Goal: Task Accomplishment & Management: Manage account settings

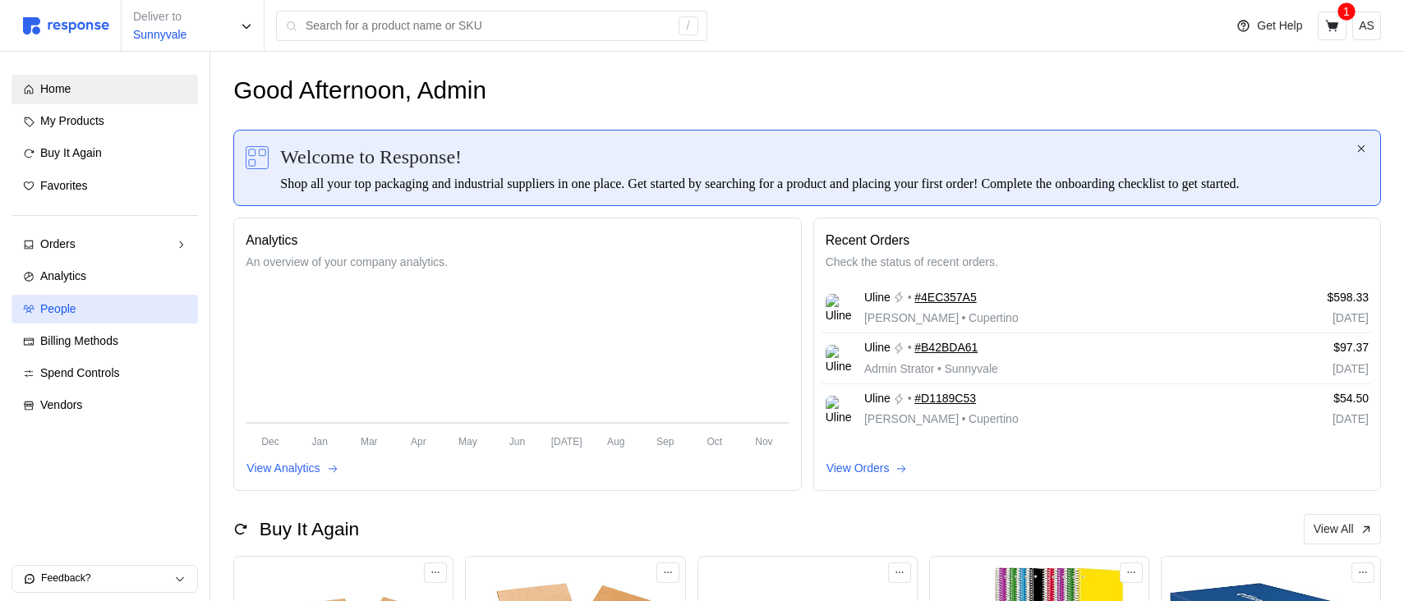
click at [117, 311] on div "People" at bounding box center [113, 310] width 146 height 18
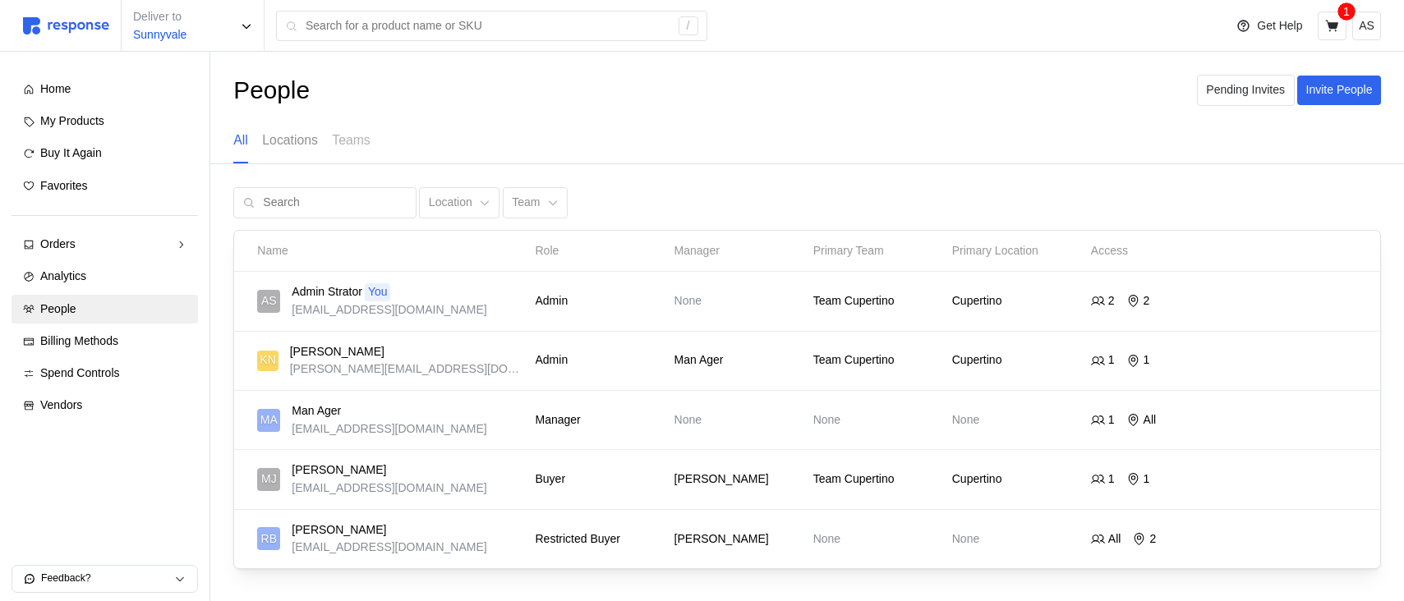
click at [301, 149] on p "Locations" at bounding box center [289, 140] width 55 height 21
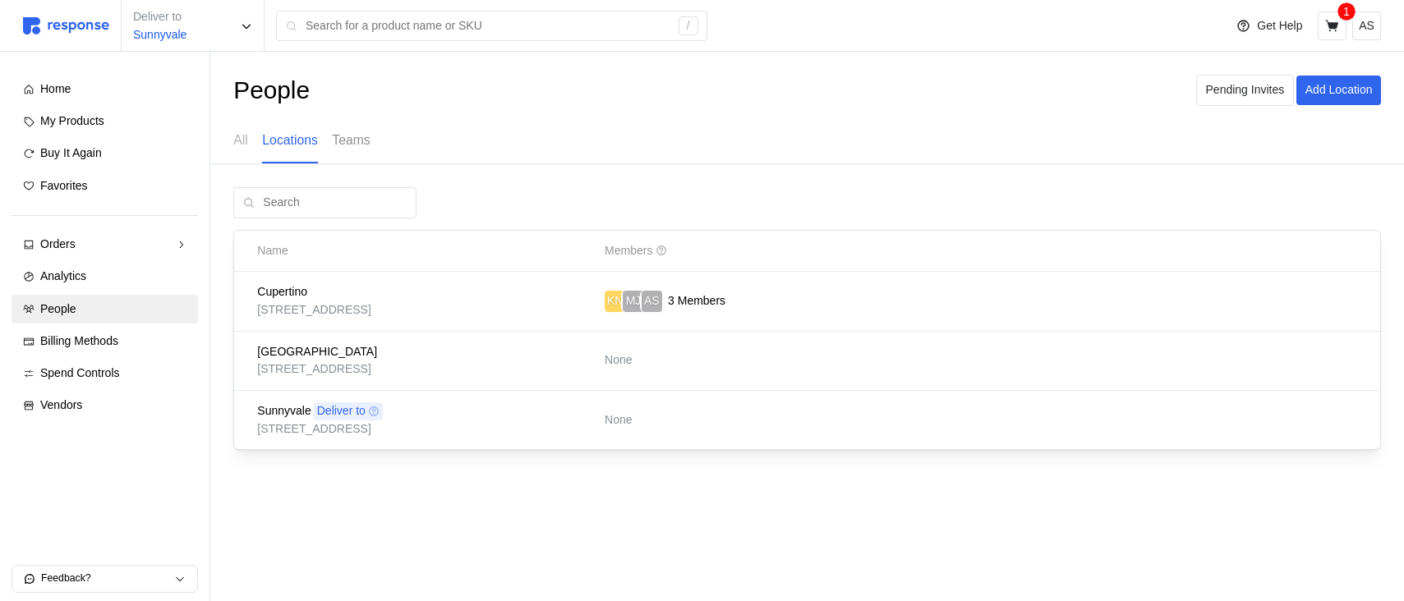
click at [349, 140] on p "Teams" at bounding box center [351, 140] width 38 height 21
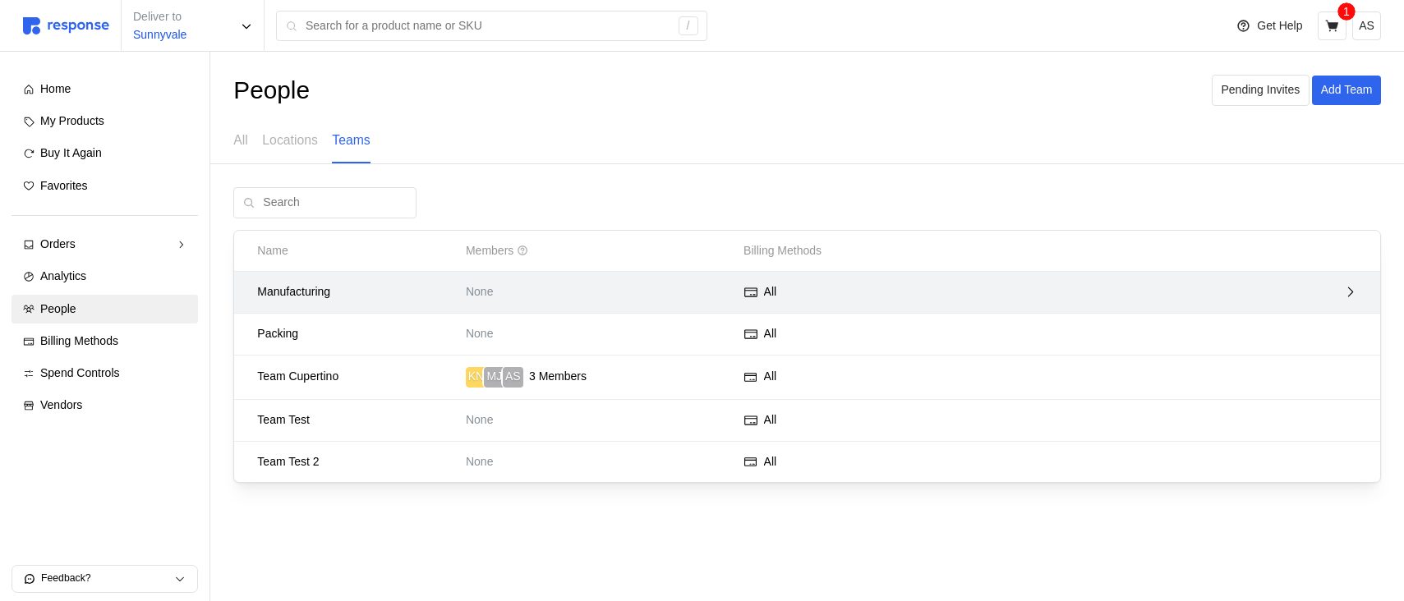
click at [637, 283] on p "None" at bounding box center [599, 292] width 266 height 18
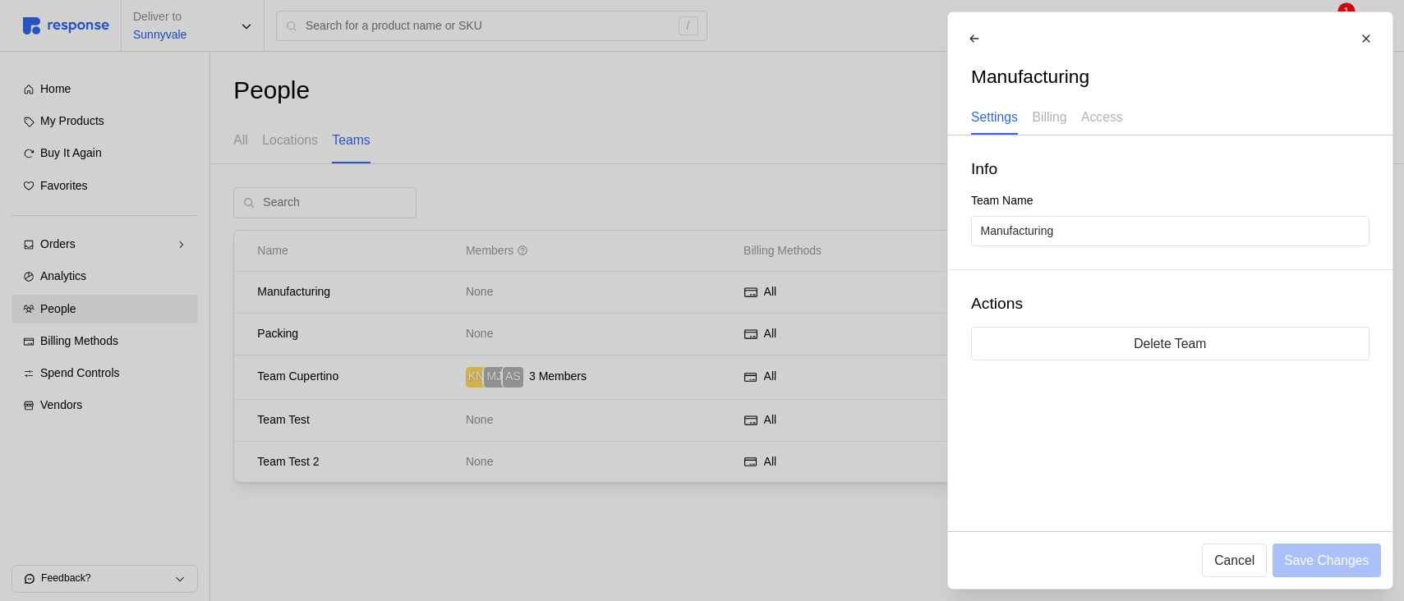
click at [638, 283] on div at bounding box center [702, 300] width 1404 height 601
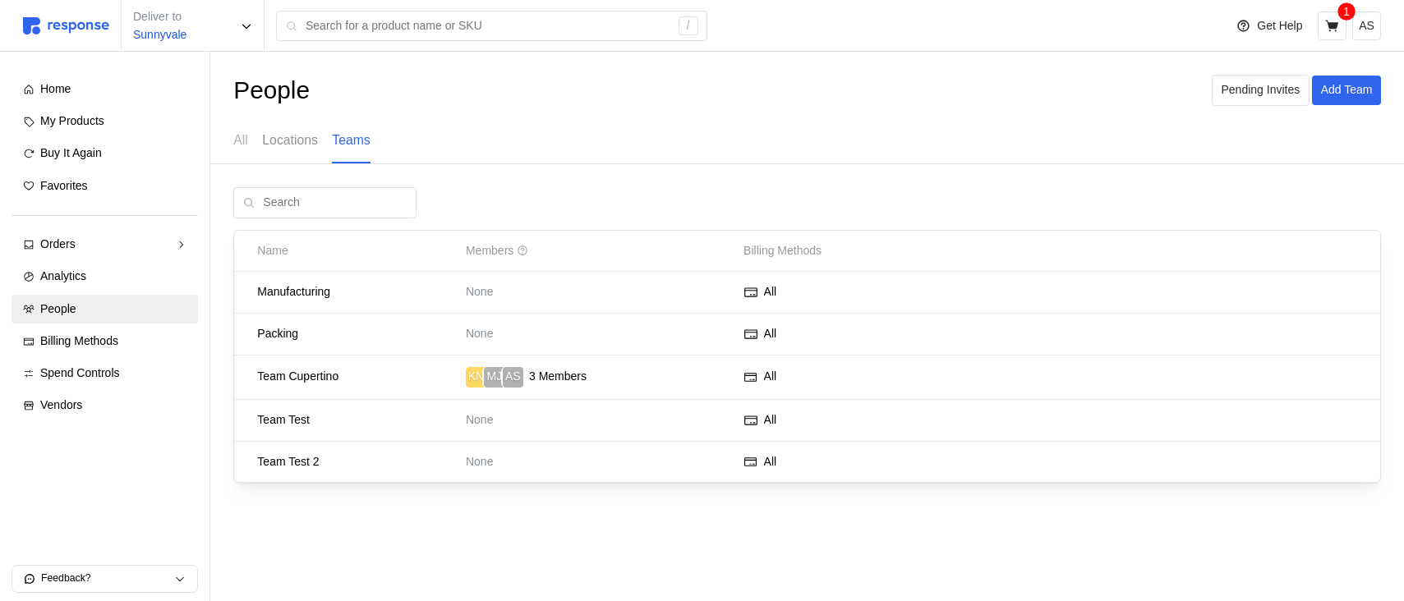
click at [285, 151] on div "Locations" at bounding box center [289, 140] width 55 height 45
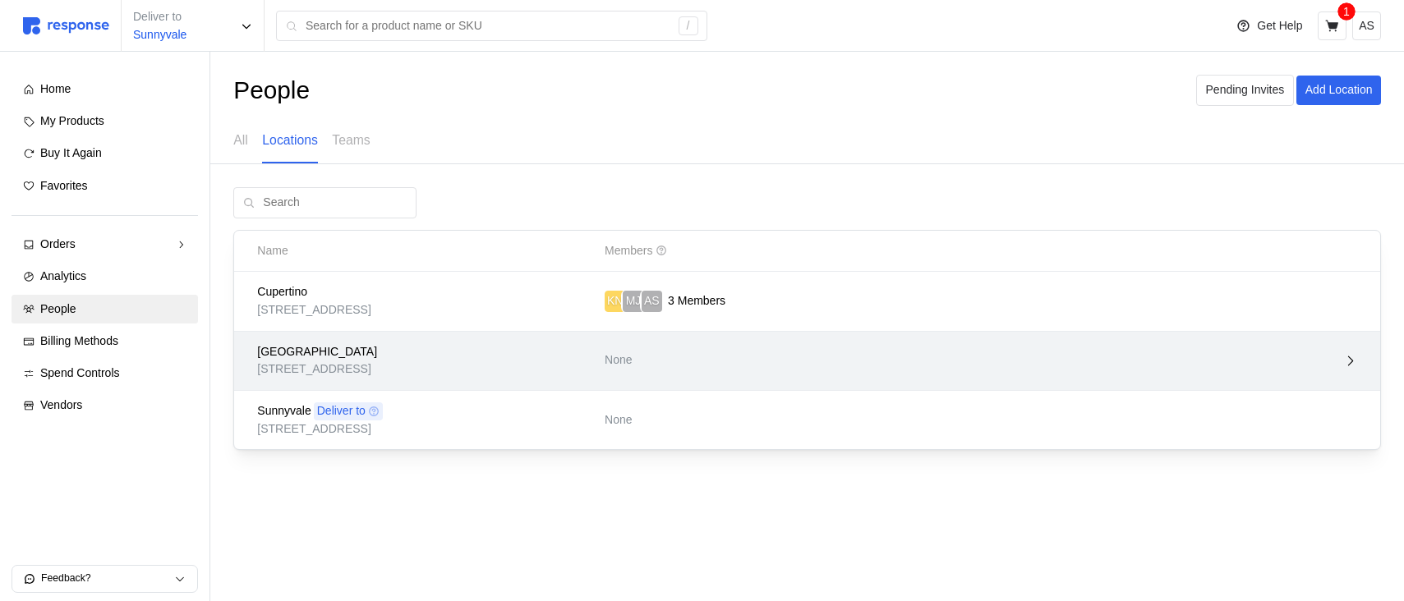
click at [490, 359] on div "[GEOGRAPHIC_DATA]" at bounding box center [425, 352] width 336 height 18
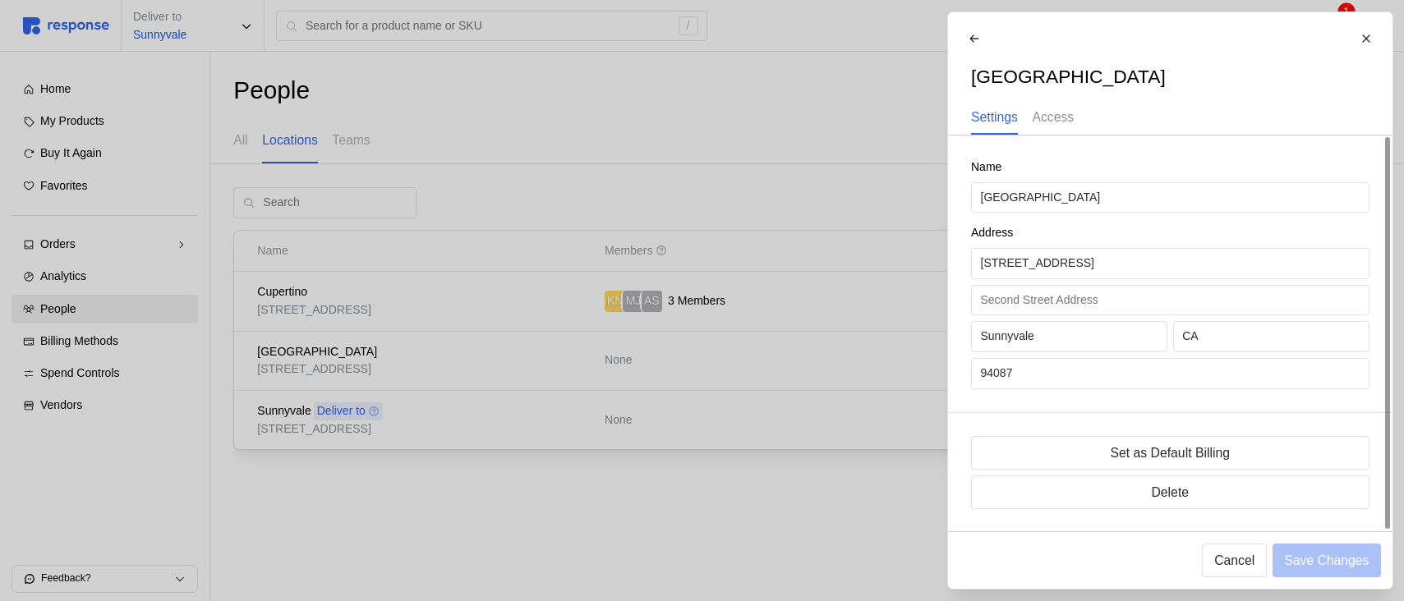
click at [1060, 134] on div "Access" at bounding box center [1053, 118] width 42 height 34
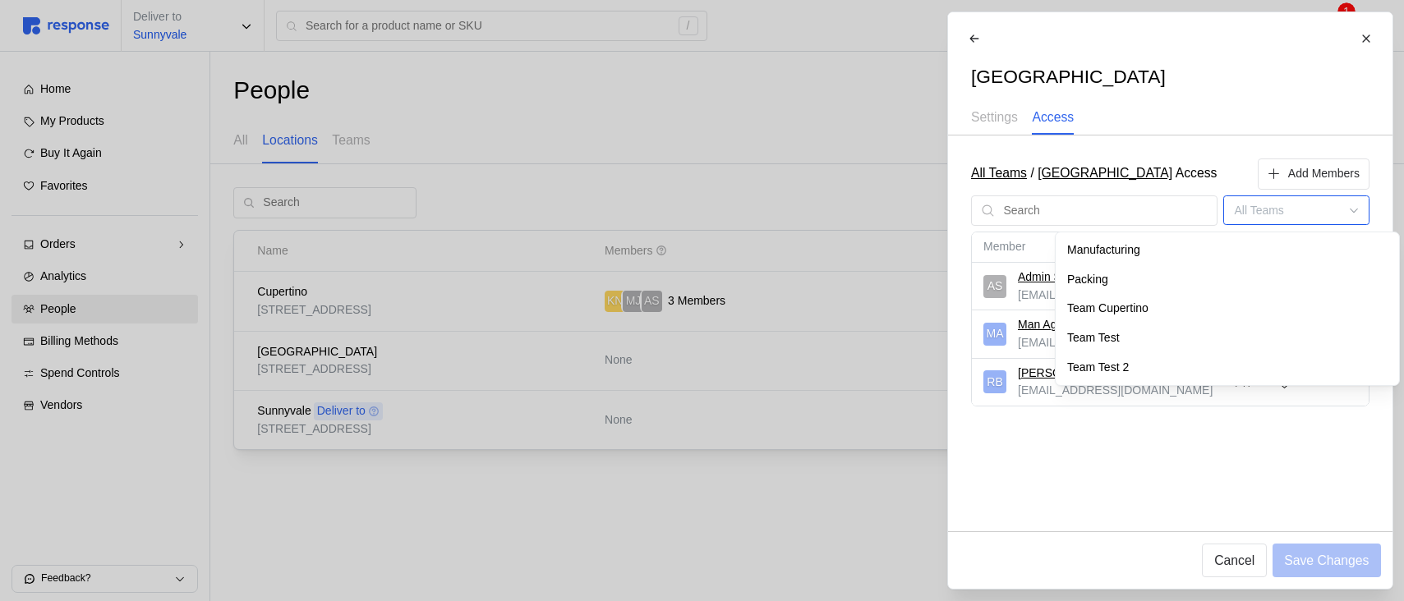
click at [1314, 211] on input at bounding box center [1295, 210] width 145 height 30
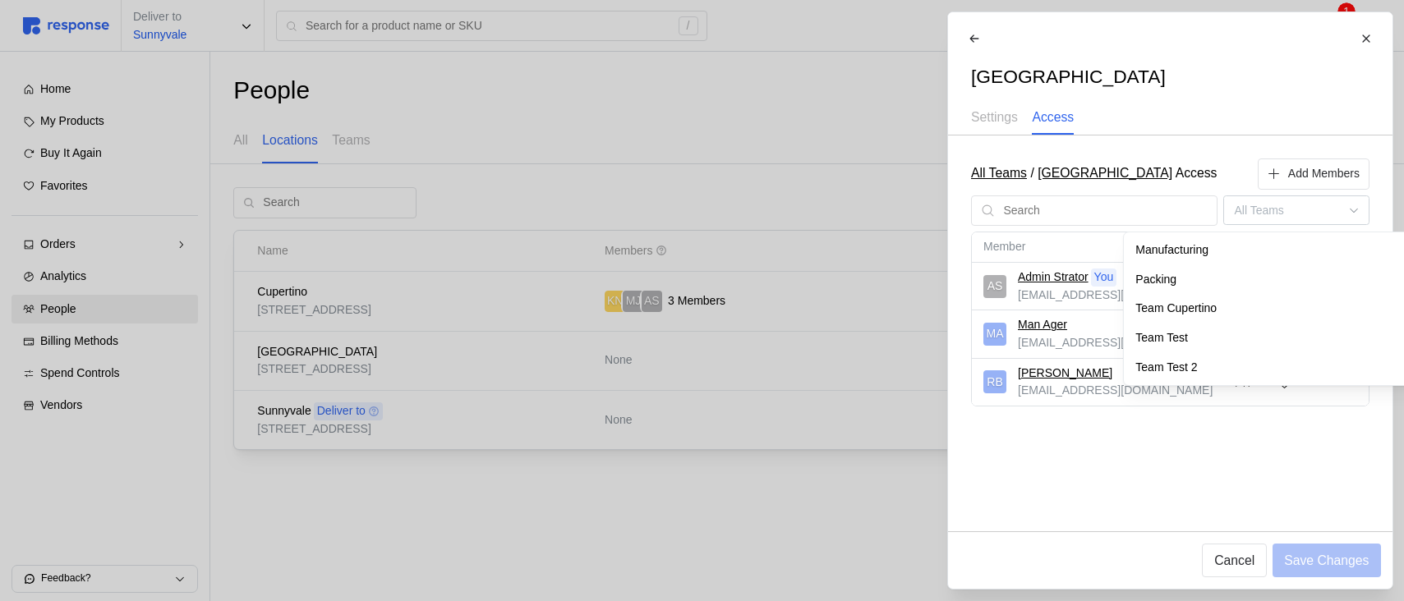
click at [674, 393] on div at bounding box center [702, 300] width 1404 height 601
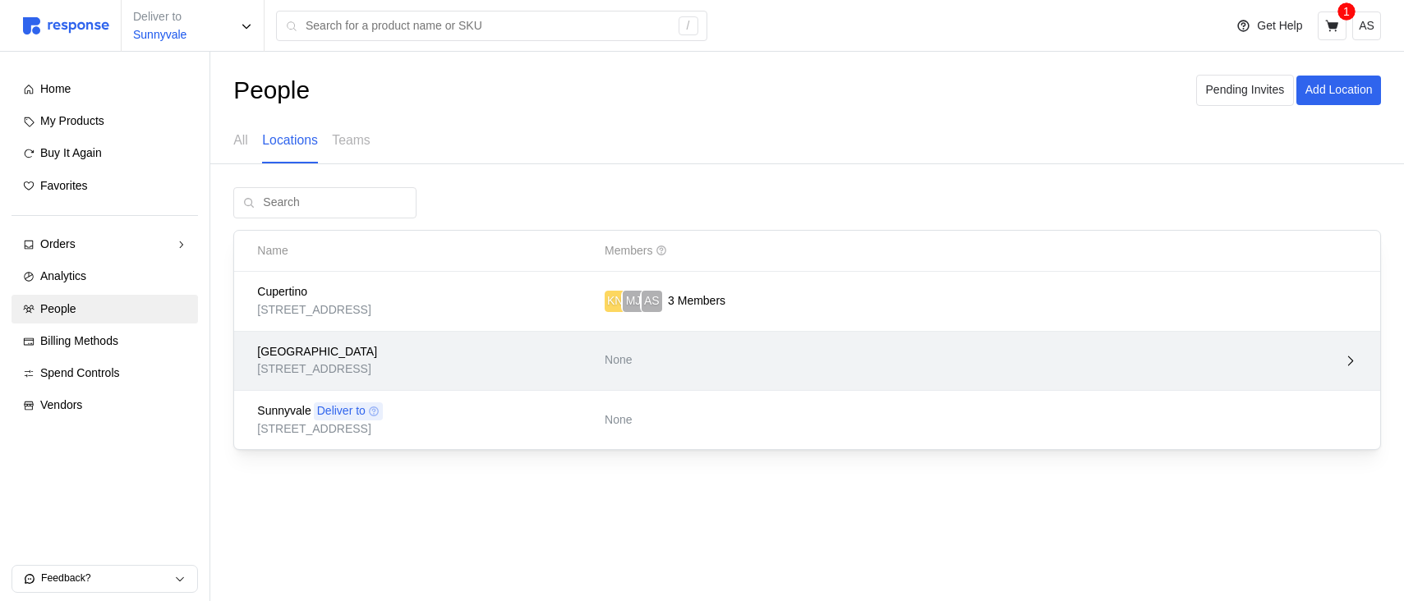
click at [669, 363] on p "None" at bounding box center [703, 361] width 197 height 18
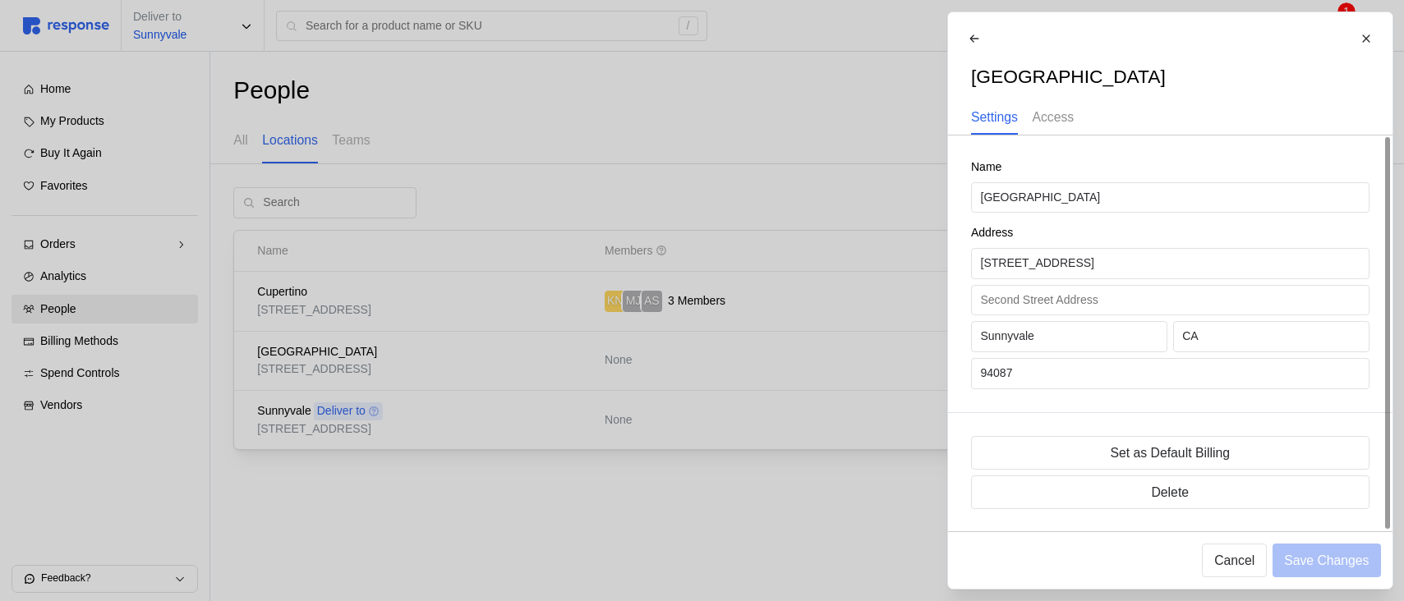
click at [1046, 130] on div "Access" at bounding box center [1053, 118] width 42 height 34
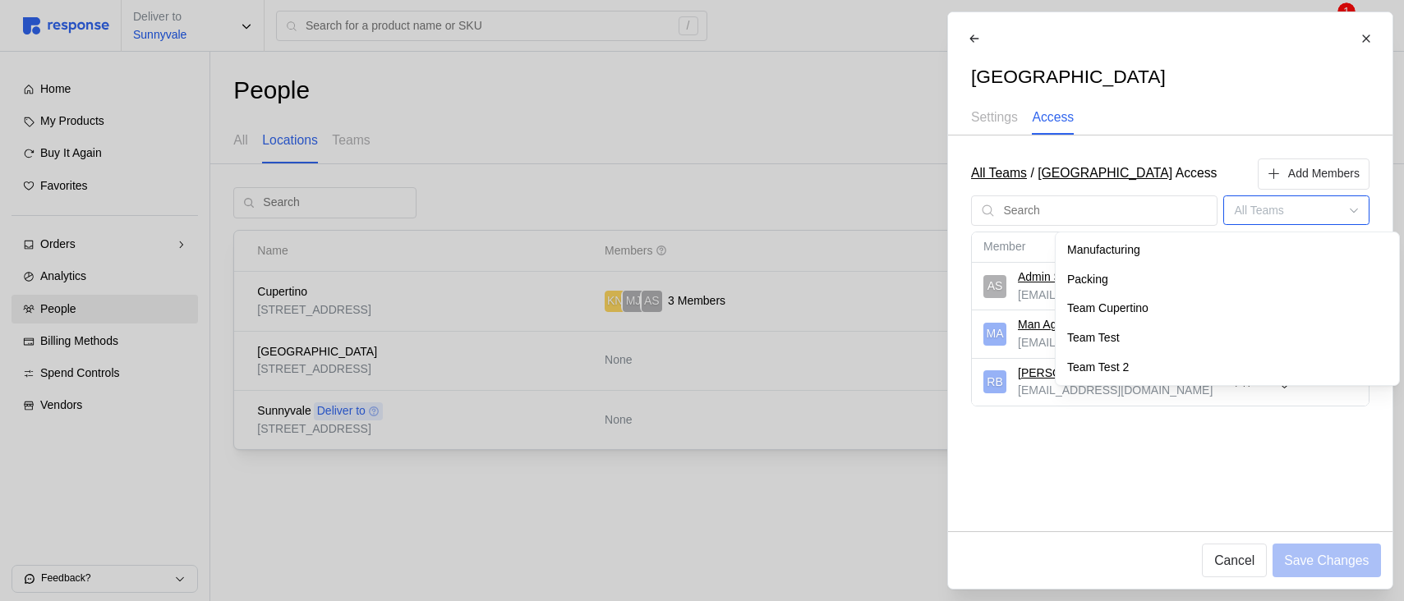
click at [1267, 212] on input at bounding box center [1295, 210] width 145 height 30
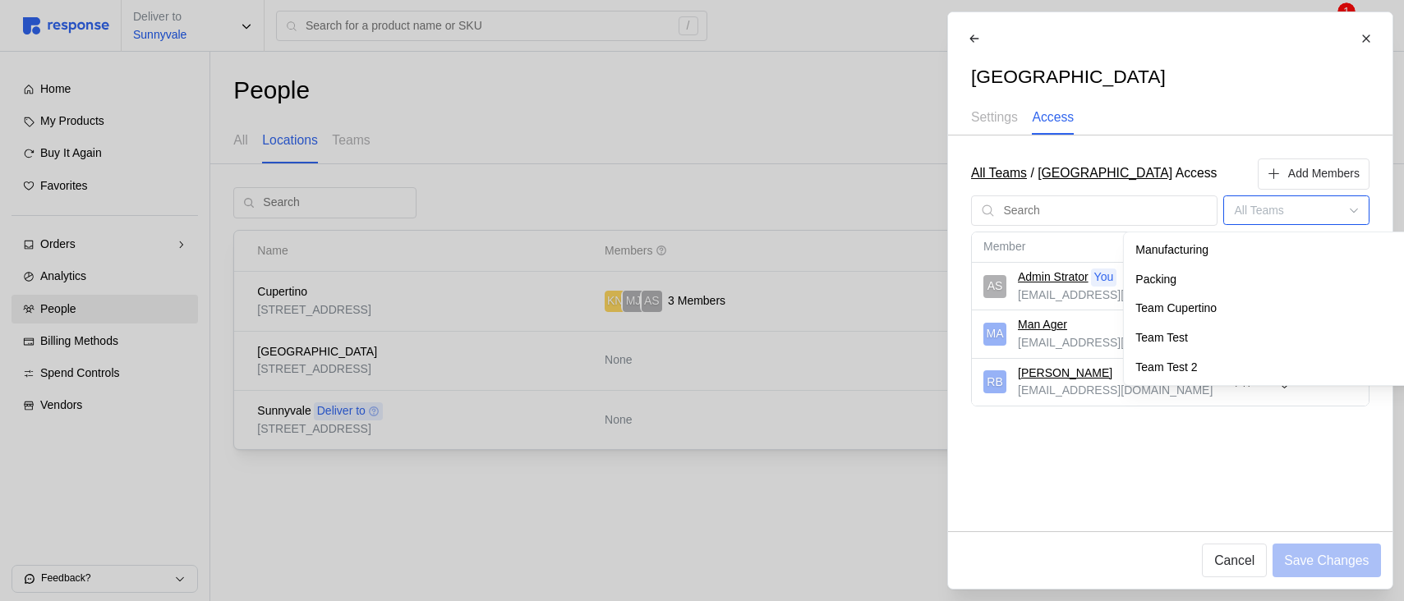
click at [1235, 274] on div "Packing" at bounding box center [1296, 280] width 338 height 30
type input "Packing"
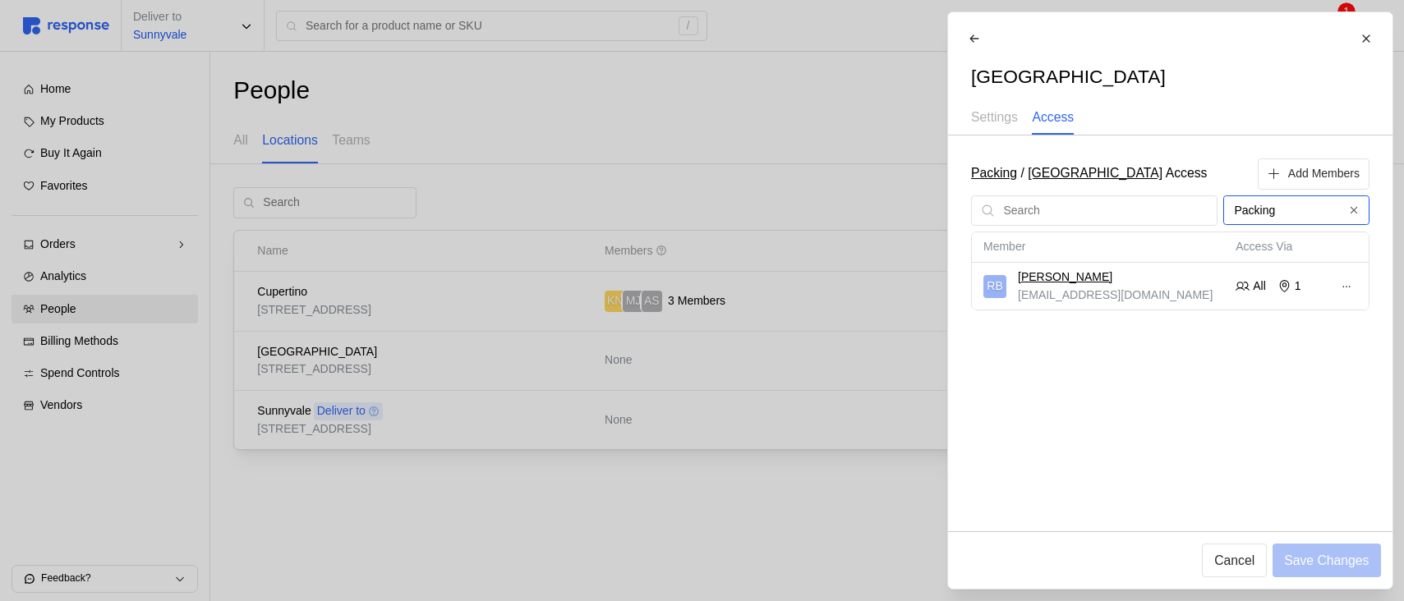
click at [1290, 210] on input "Packing" at bounding box center [1295, 210] width 145 height 30
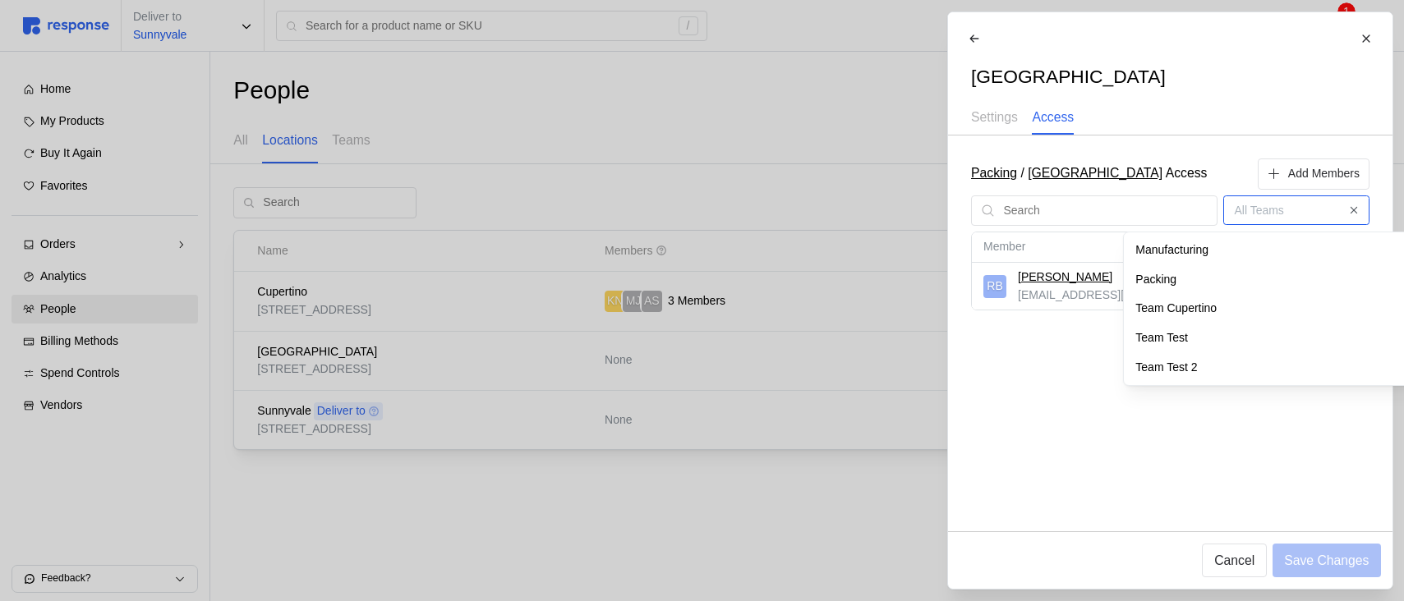
click at [1293, 245] on div "Manufacturing" at bounding box center [1296, 251] width 338 height 30
type input "Manufacturing"
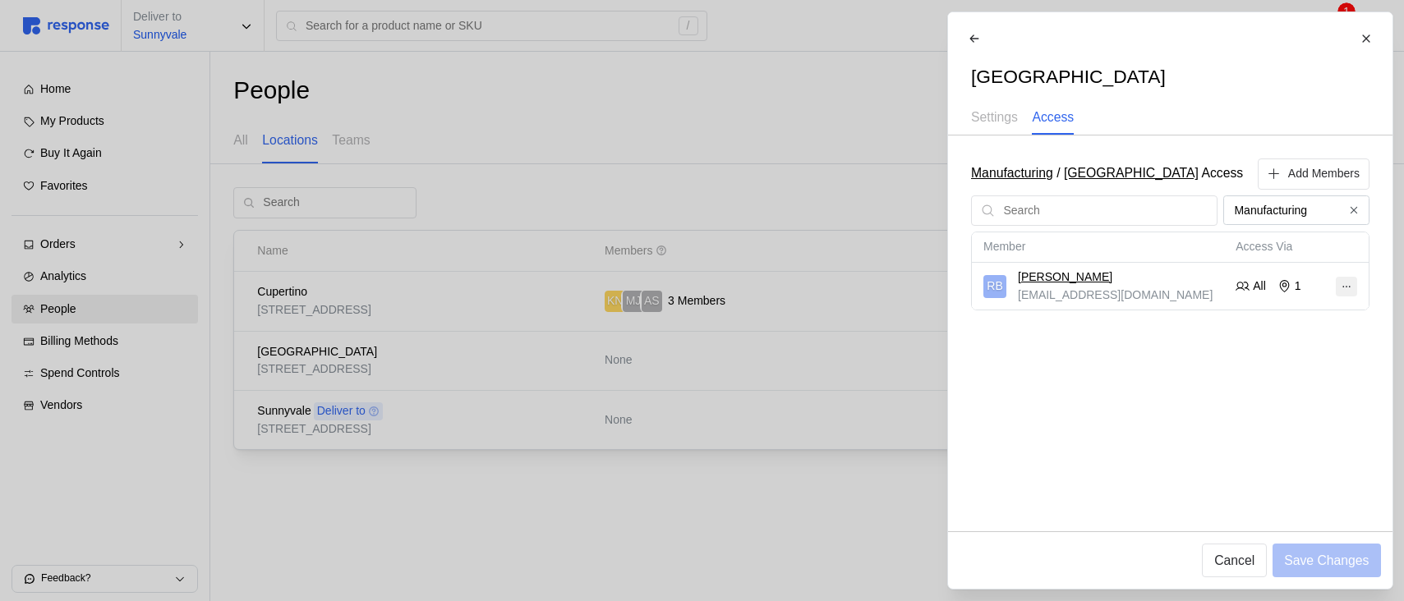
click at [1340, 281] on icon at bounding box center [1345, 286] width 11 height 11
click at [1341, 281] on icon at bounding box center [1345, 286] width 11 height 11
click at [1231, 132] on div "Settings Access" at bounding box center [1169, 118] width 421 height 34
click at [1111, 424] on div "Manufacturing / [GEOGRAPHIC_DATA] Access Add Members Manufacturing Member Acces…" at bounding box center [1170, 334] width 444 height 396
click at [619, 533] on div at bounding box center [702, 300] width 1404 height 601
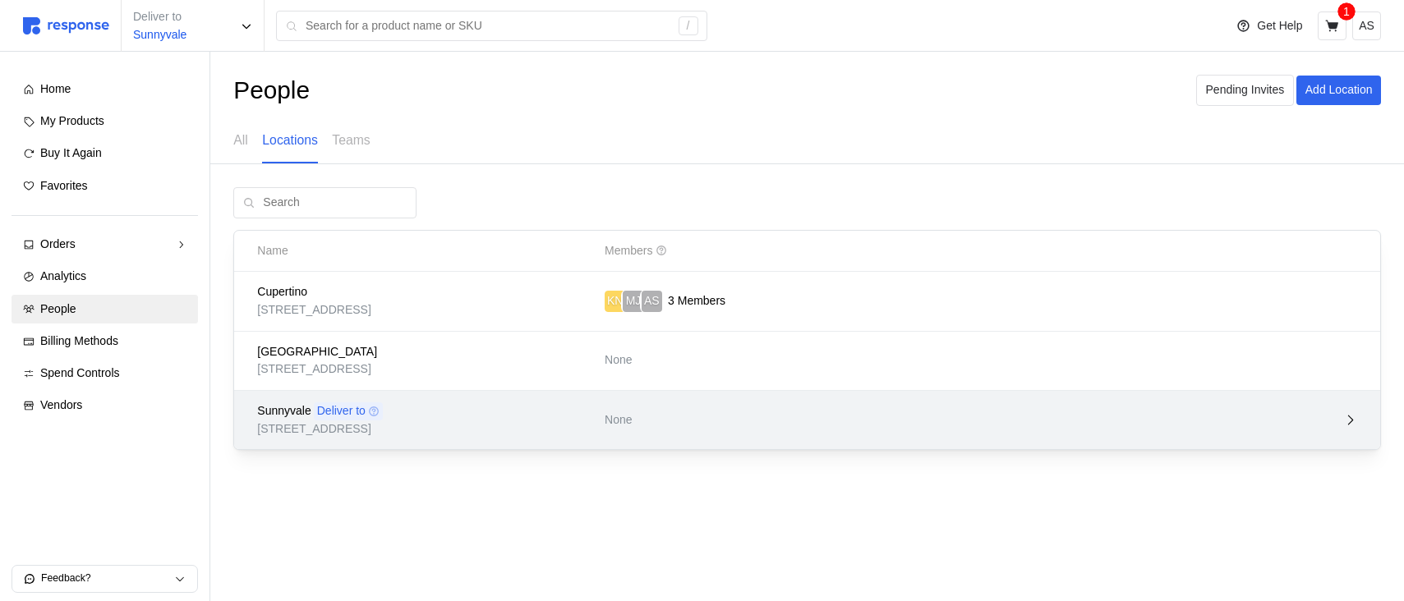
click at [658, 393] on div "Sunnyvale Deliver to [STREET_ADDRESS] None" at bounding box center [807, 420] width 1146 height 58
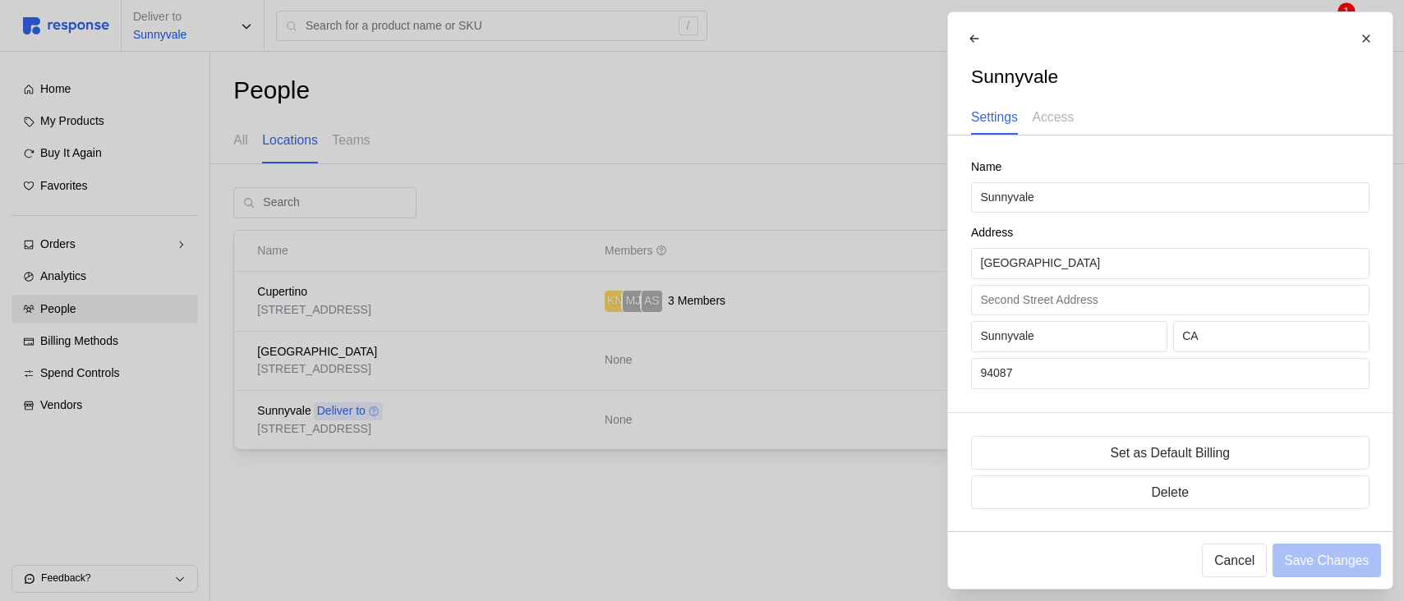
click at [246, 137] on div at bounding box center [702, 300] width 1404 height 601
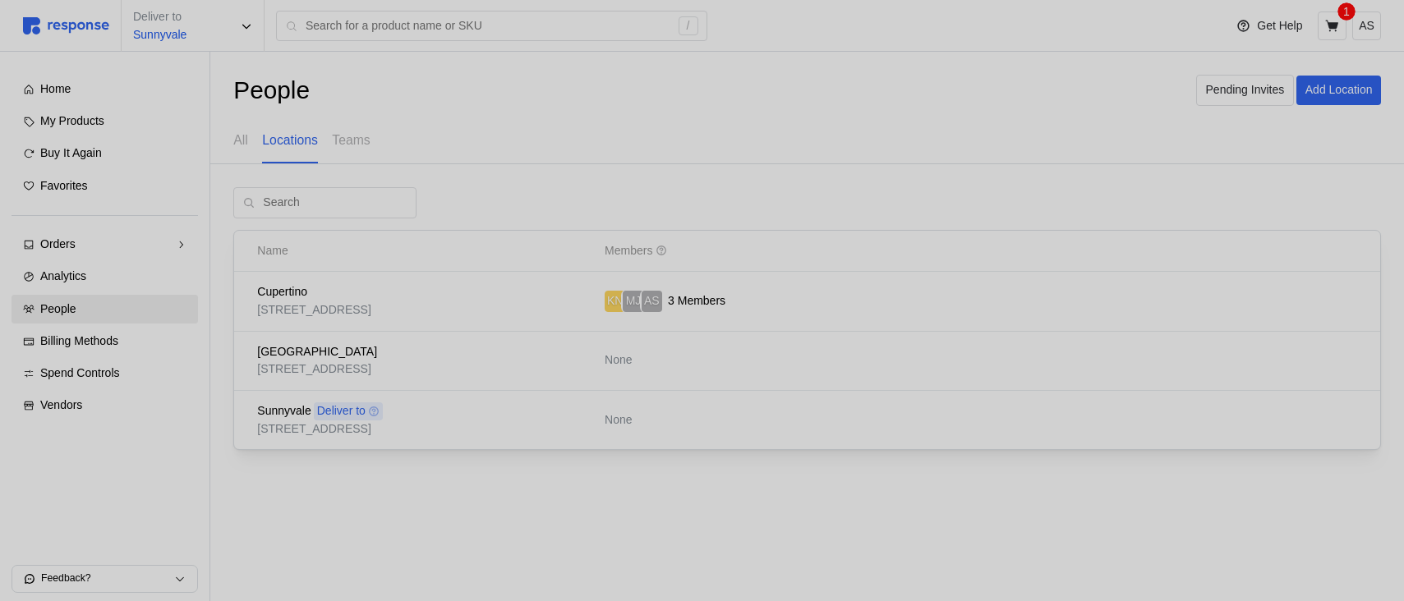
click at [243, 137] on p "All" at bounding box center [240, 140] width 15 height 21
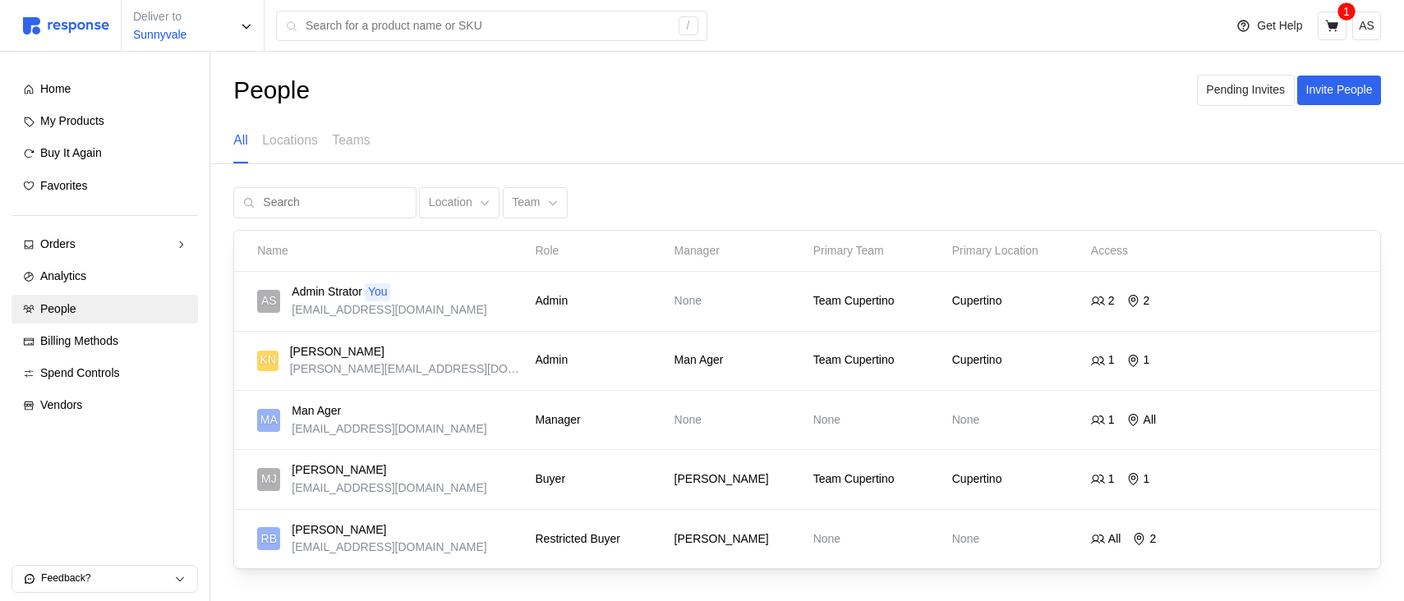
click at [379, 138] on div "All Locations Teams" at bounding box center [806, 140] width 1147 height 45
click at [356, 138] on p "Teams" at bounding box center [351, 140] width 38 height 21
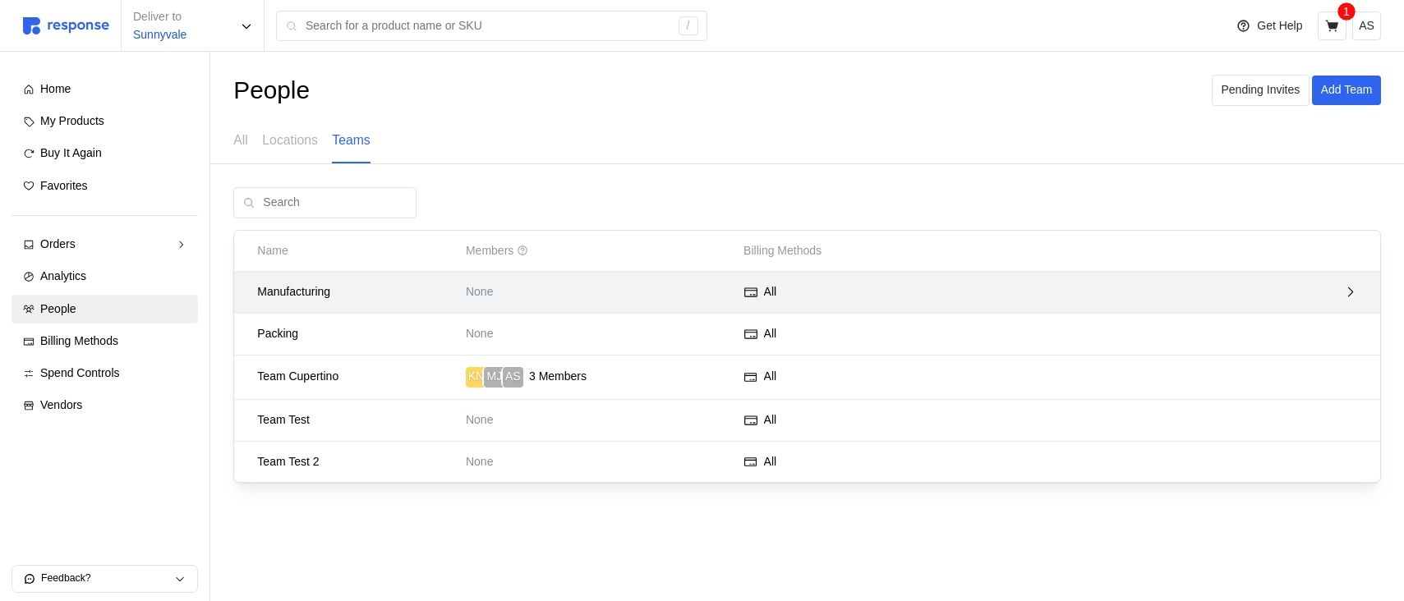
click at [718, 297] on p "None" at bounding box center [599, 292] width 266 height 18
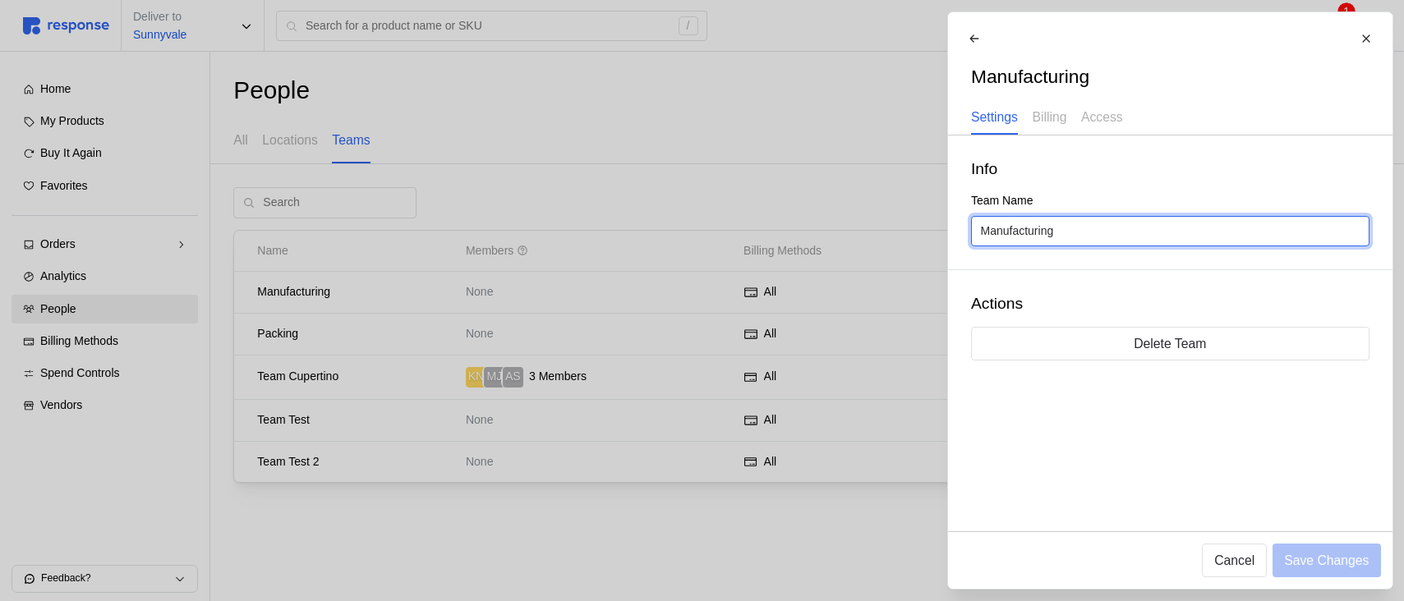
click at [980, 231] on input "Manufacturing" at bounding box center [1169, 232] width 379 height 30
type input "Team Manufacturing"
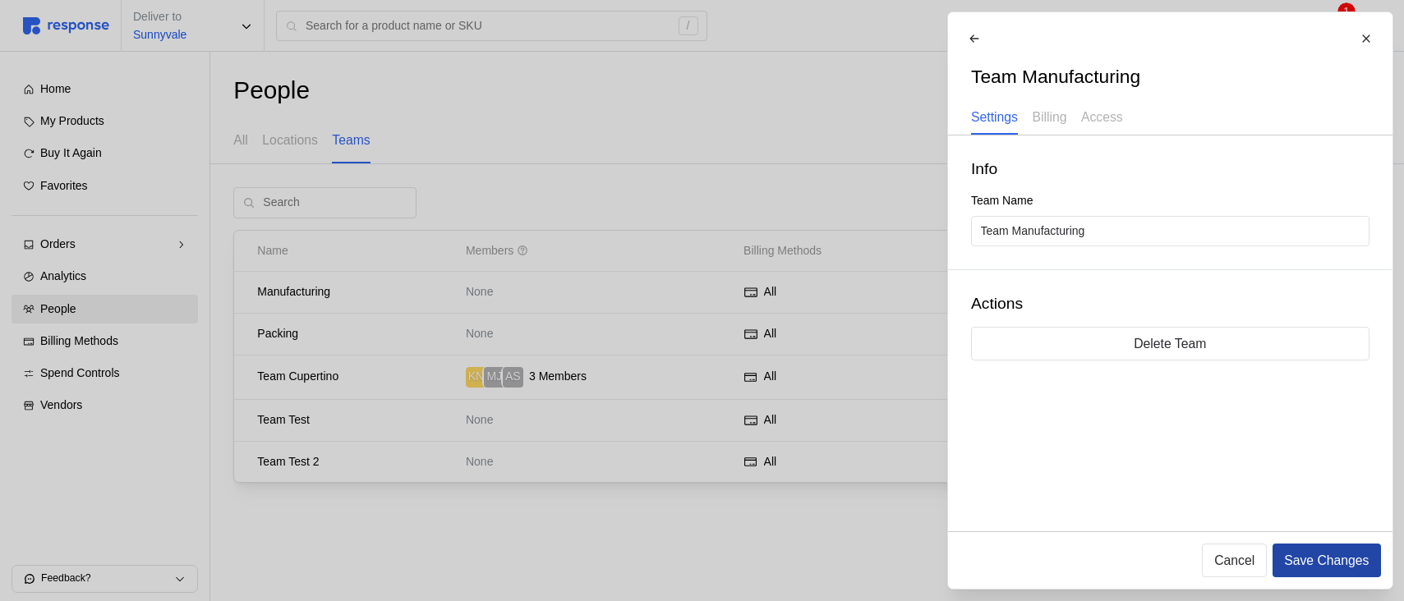
click at [1308, 553] on p "Save Changes" at bounding box center [1326, 560] width 85 height 21
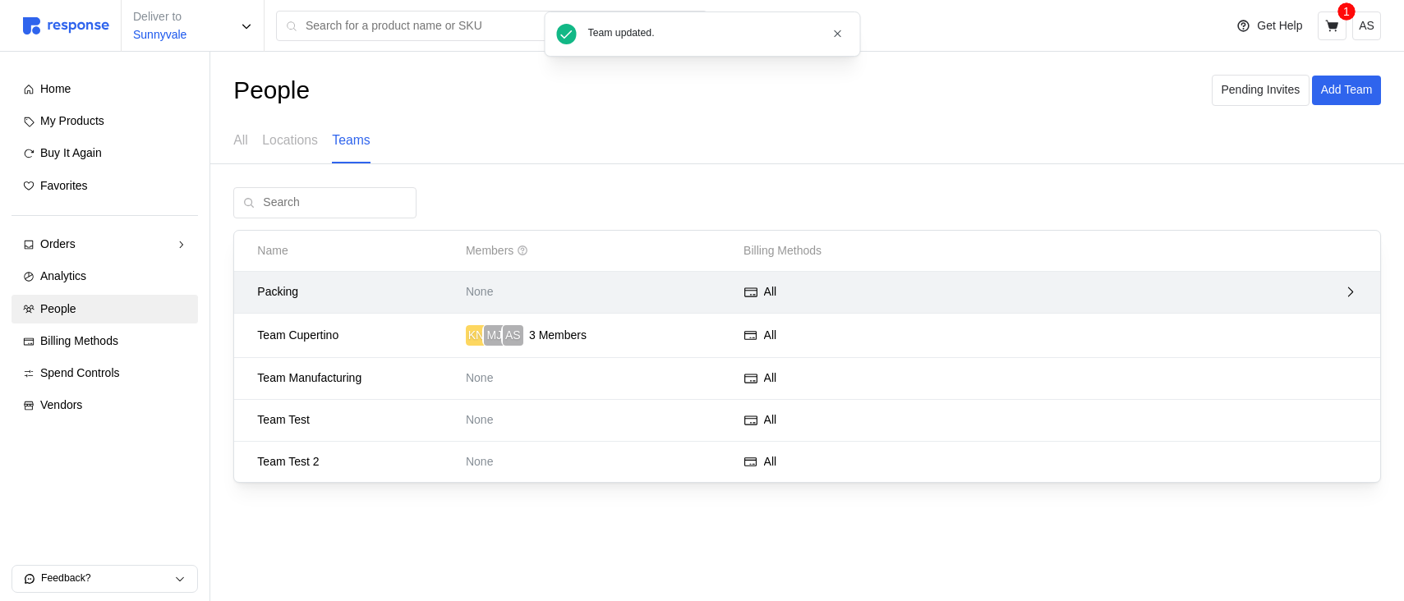
click at [374, 304] on div "Packing" at bounding box center [355, 293] width 209 height 30
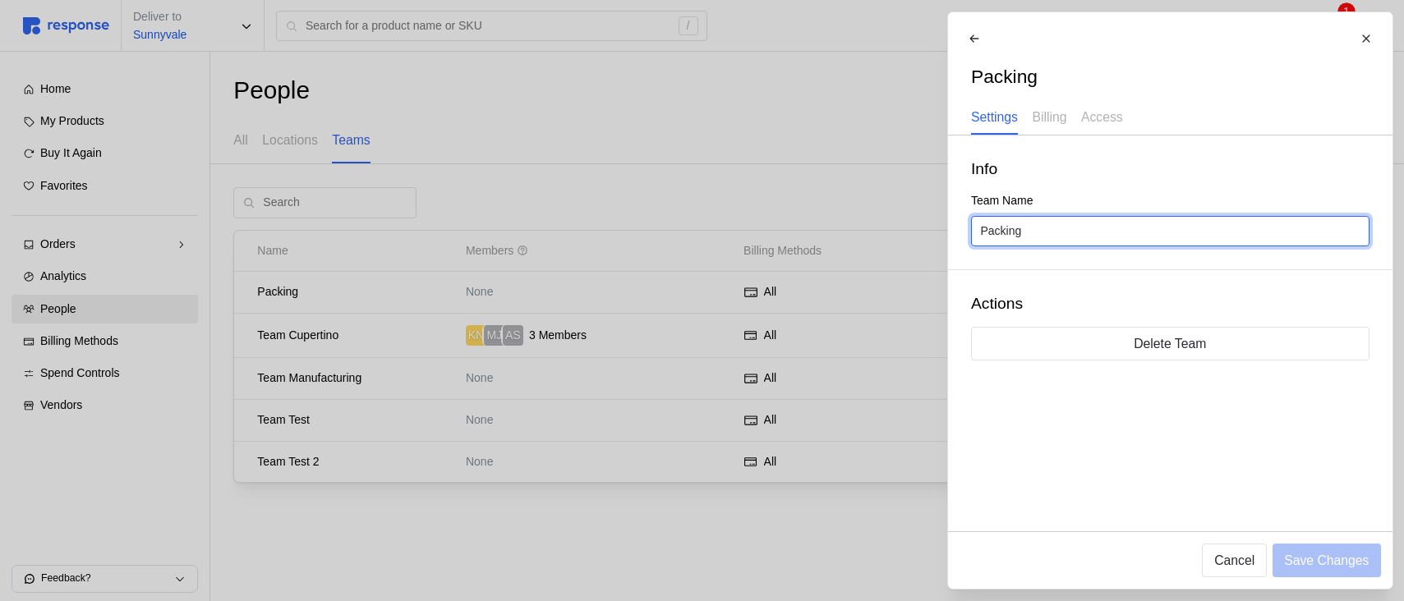
click at [982, 226] on input "Packing" at bounding box center [1169, 232] width 379 height 30
type input "Team Packing"
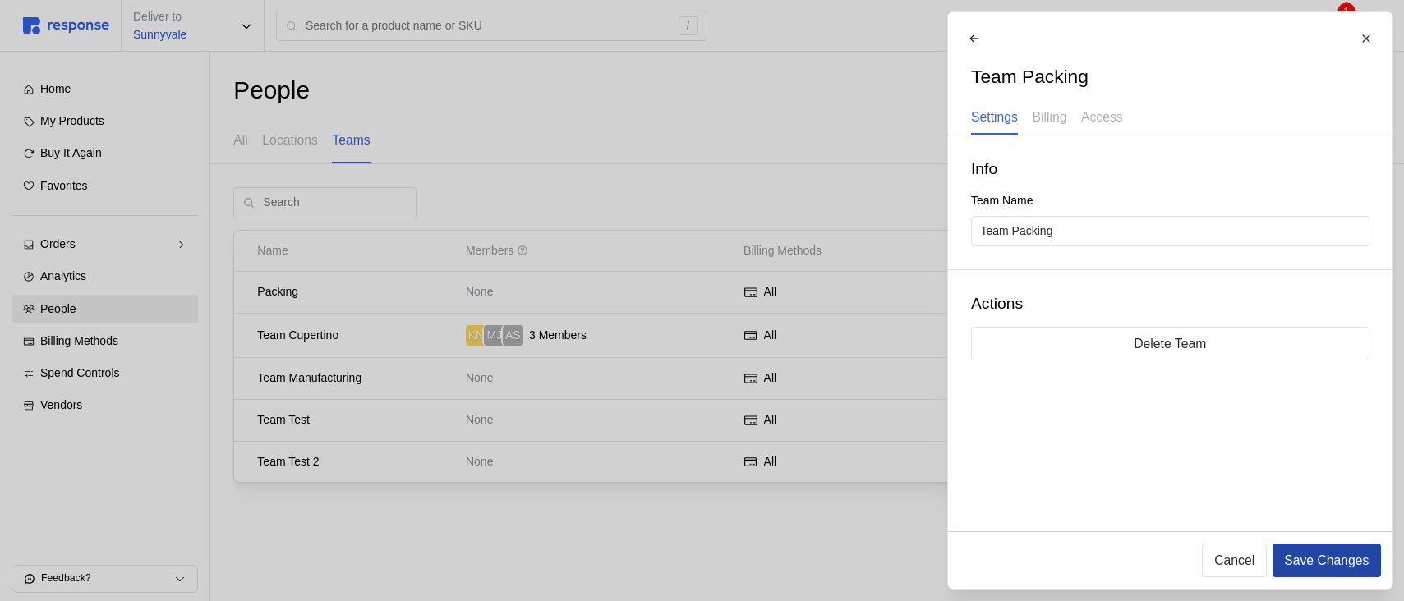
click at [1329, 561] on p "Save Changes" at bounding box center [1326, 560] width 85 height 21
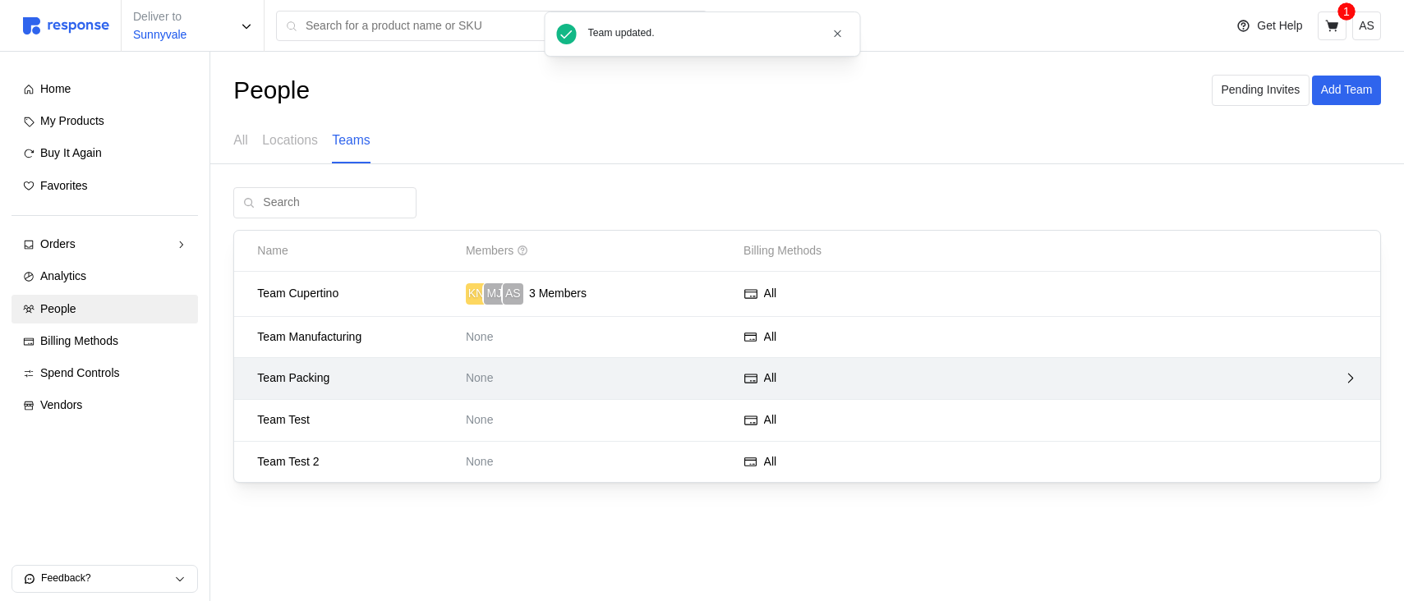
click at [479, 383] on p "None" at bounding box center [599, 379] width 266 height 18
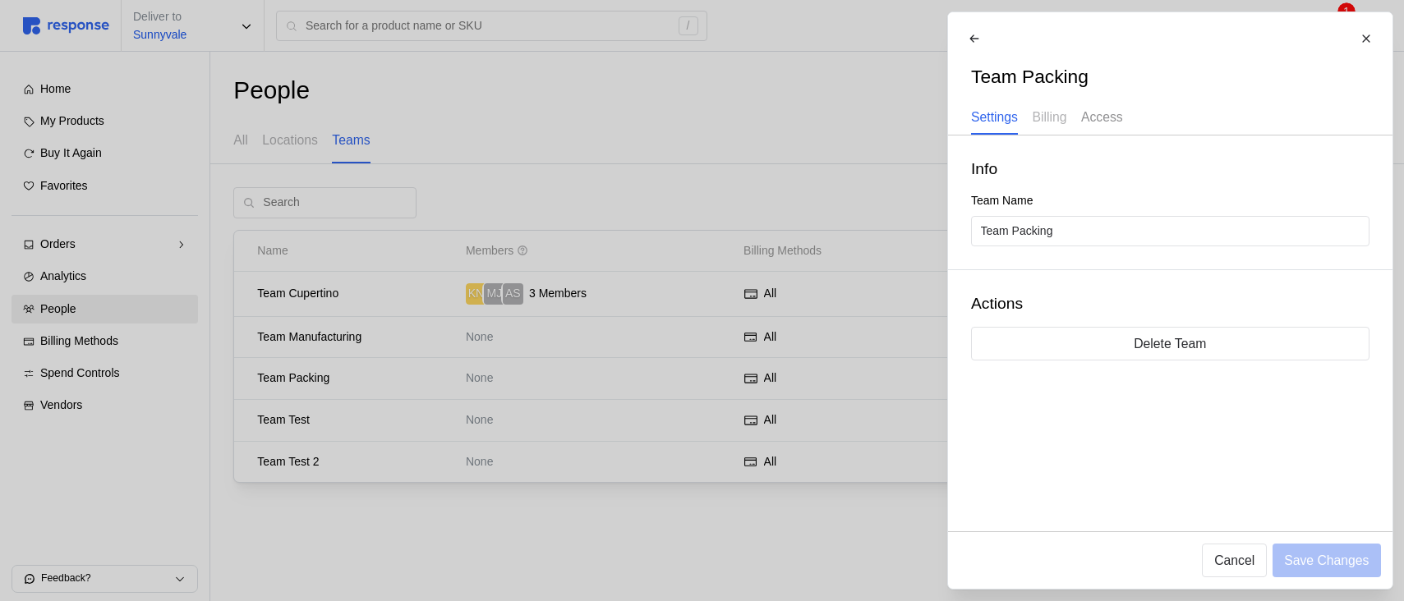
click at [1117, 107] on p "Access" at bounding box center [1101, 117] width 42 height 21
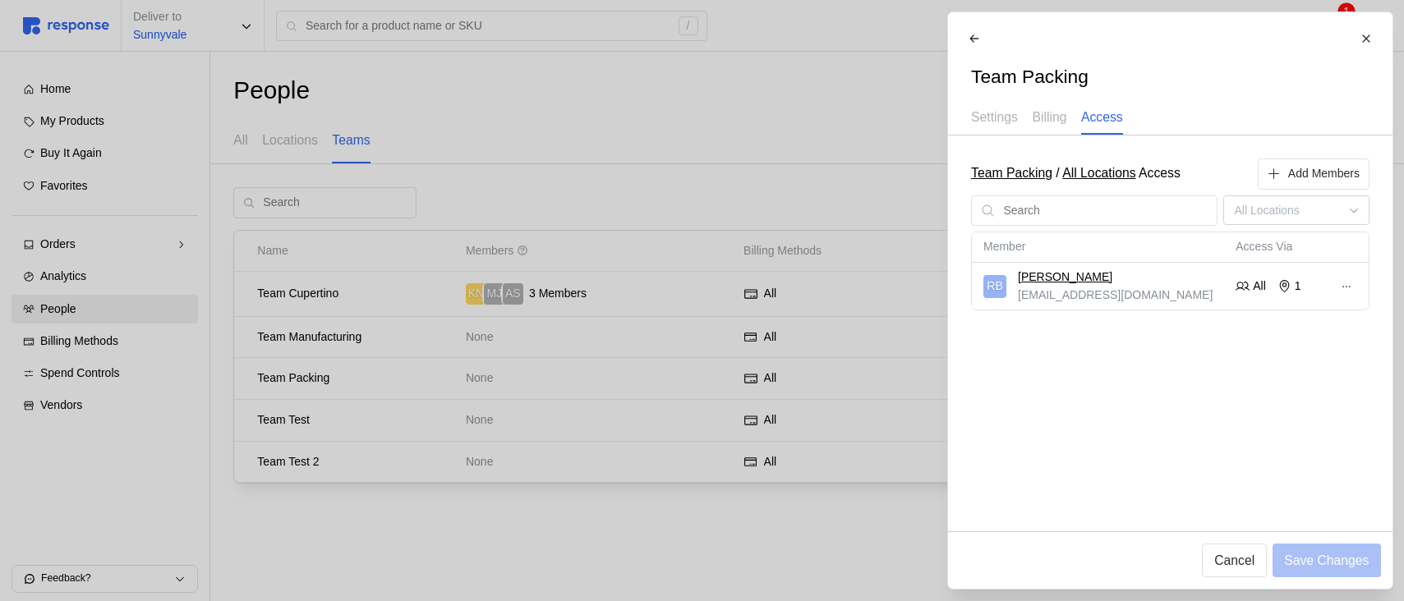
click at [1110, 176] on link "All Locations" at bounding box center [1098, 173] width 73 height 14
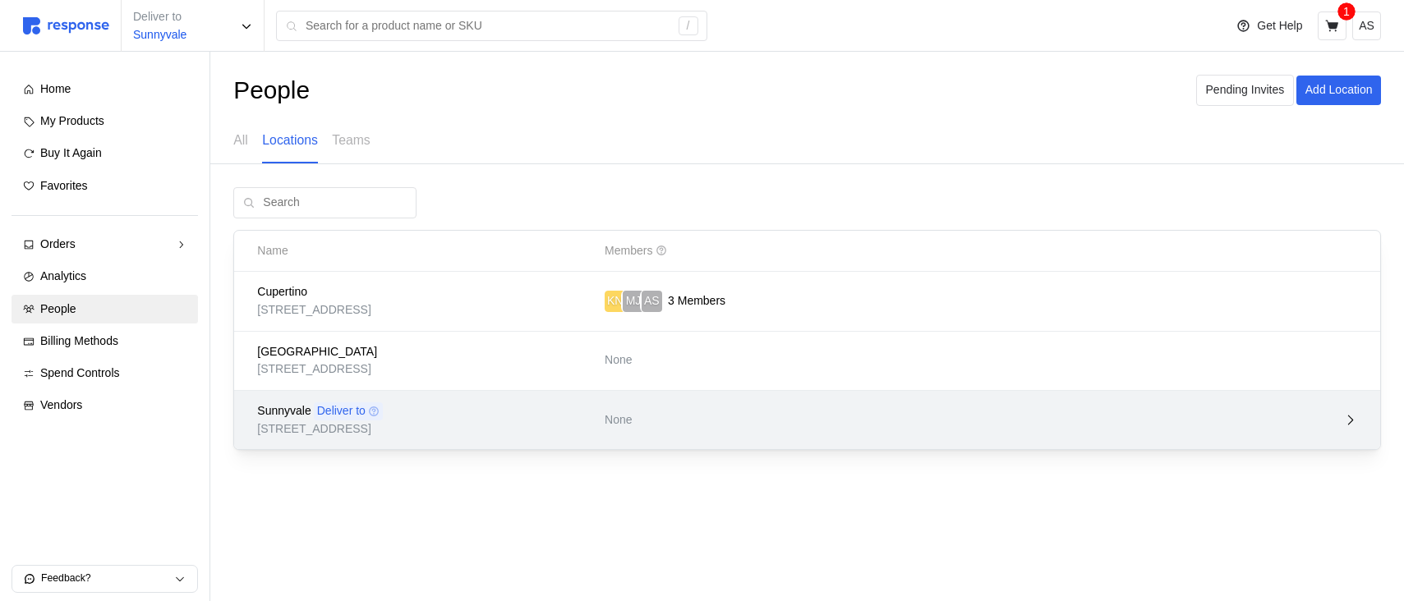
click at [711, 415] on p "None" at bounding box center [703, 421] width 197 height 18
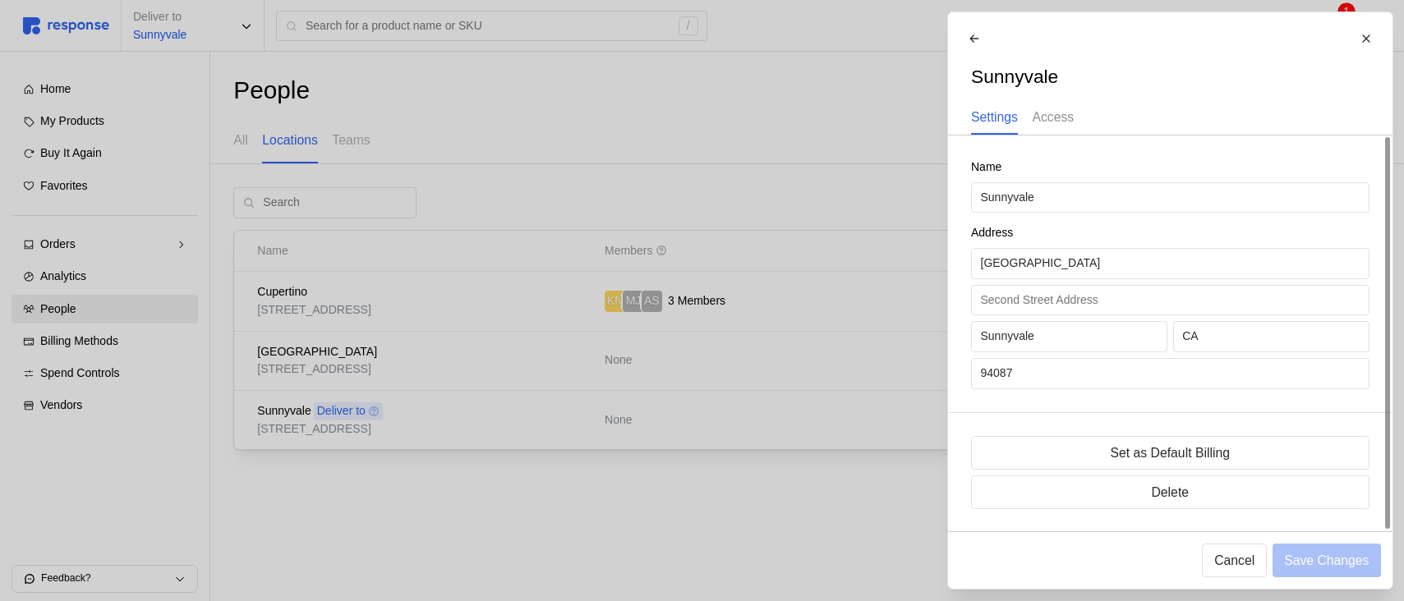
click at [1057, 120] on p "Access" at bounding box center [1053, 117] width 42 height 21
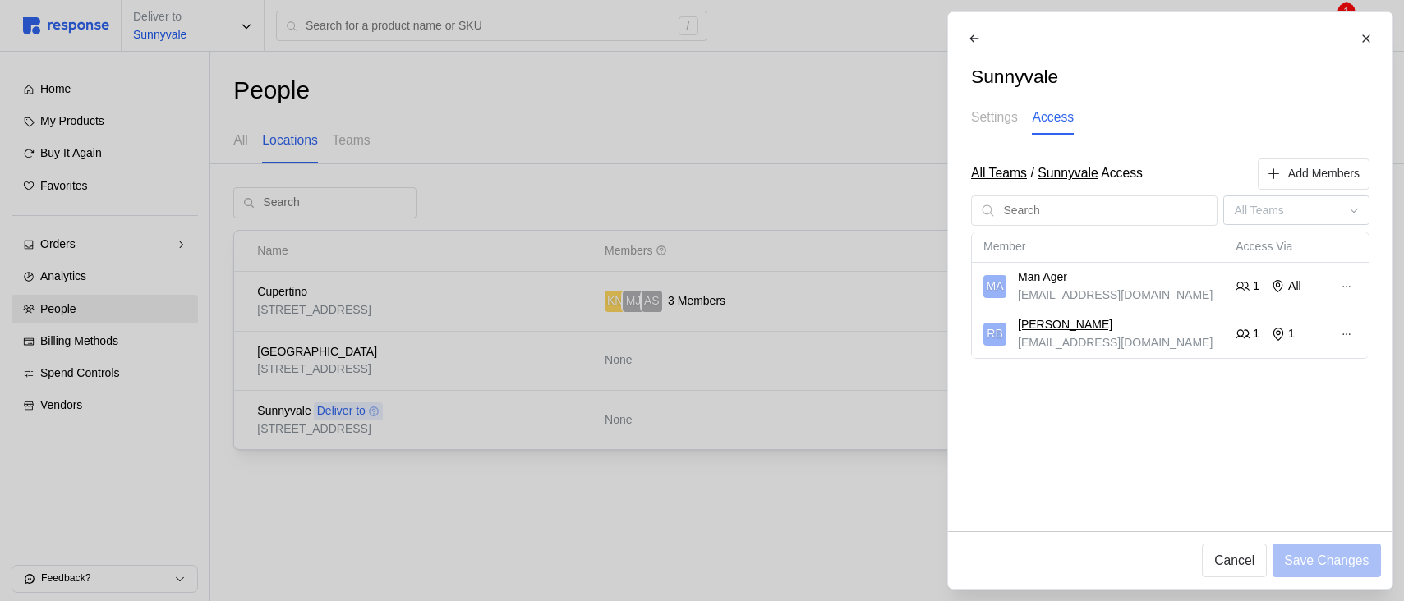
click at [564, 281] on div at bounding box center [702, 300] width 1404 height 601
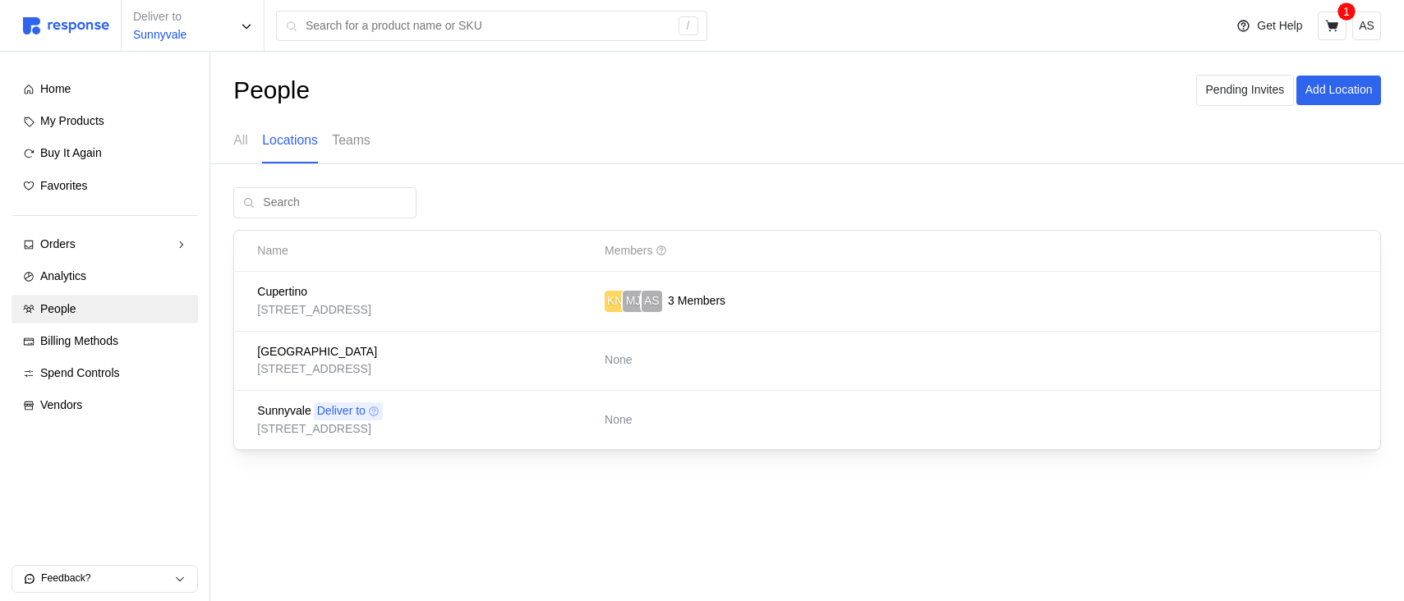
click at [348, 141] on p "Teams" at bounding box center [351, 140] width 38 height 21
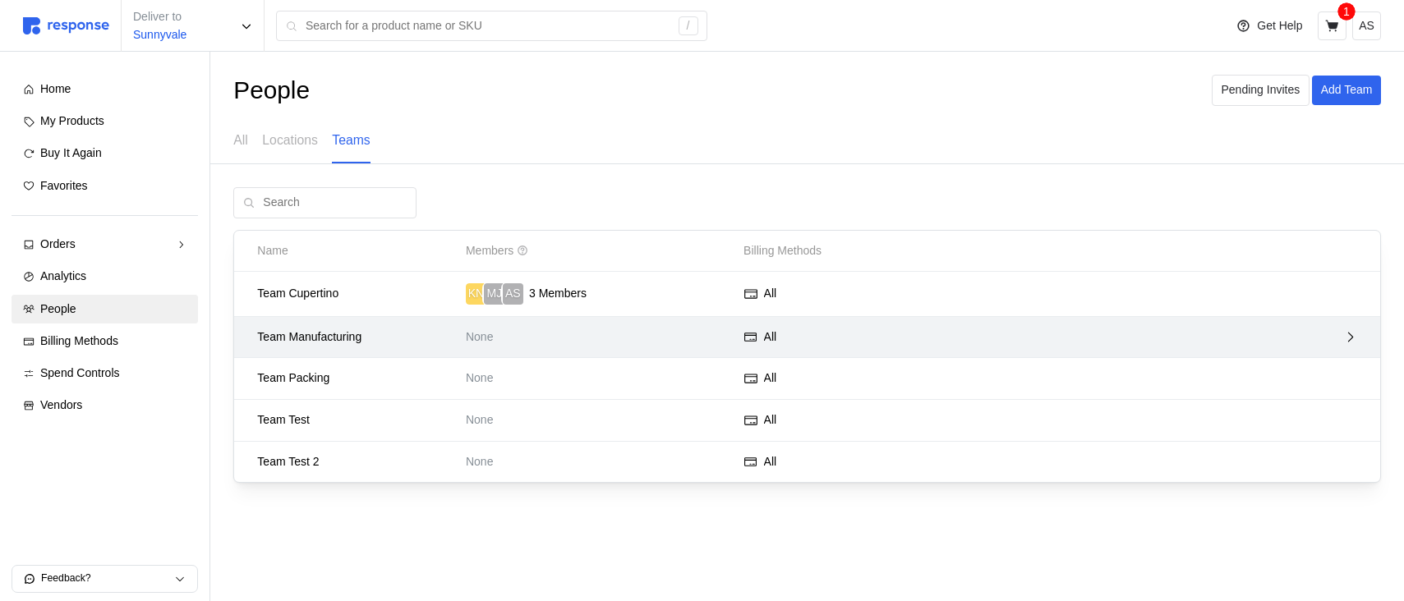
click at [578, 341] on p "None" at bounding box center [599, 338] width 266 height 18
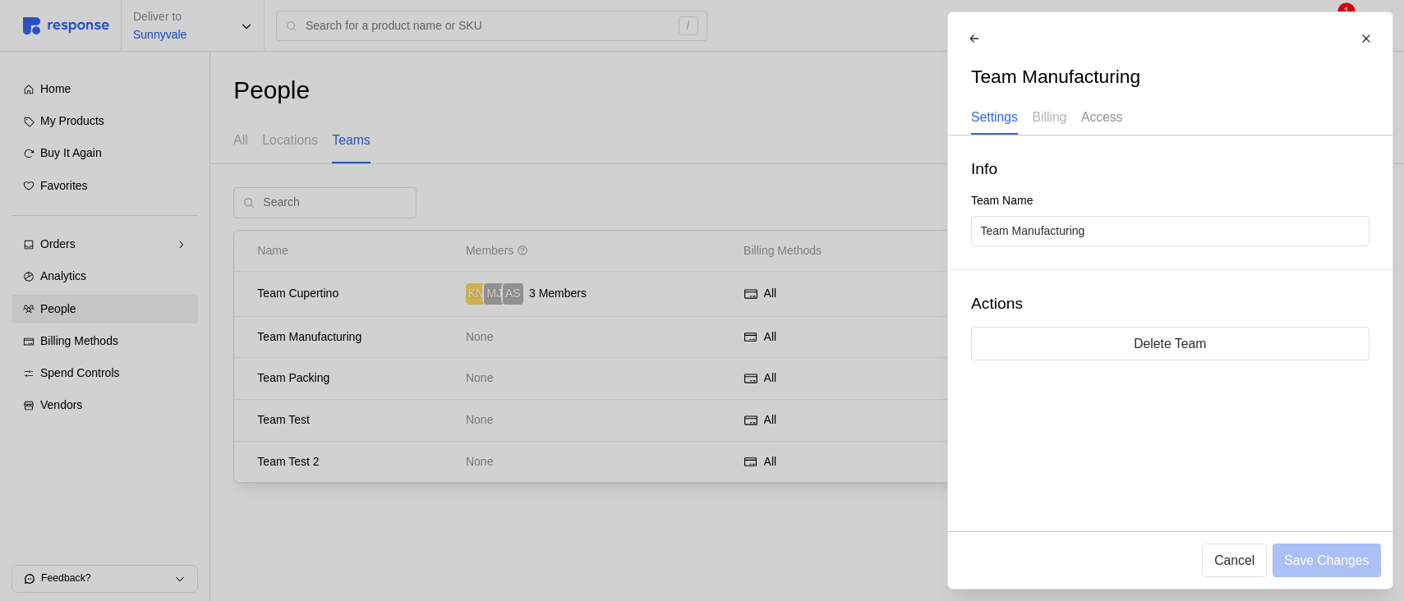
click at [1097, 110] on p "Access" at bounding box center [1101, 117] width 42 height 21
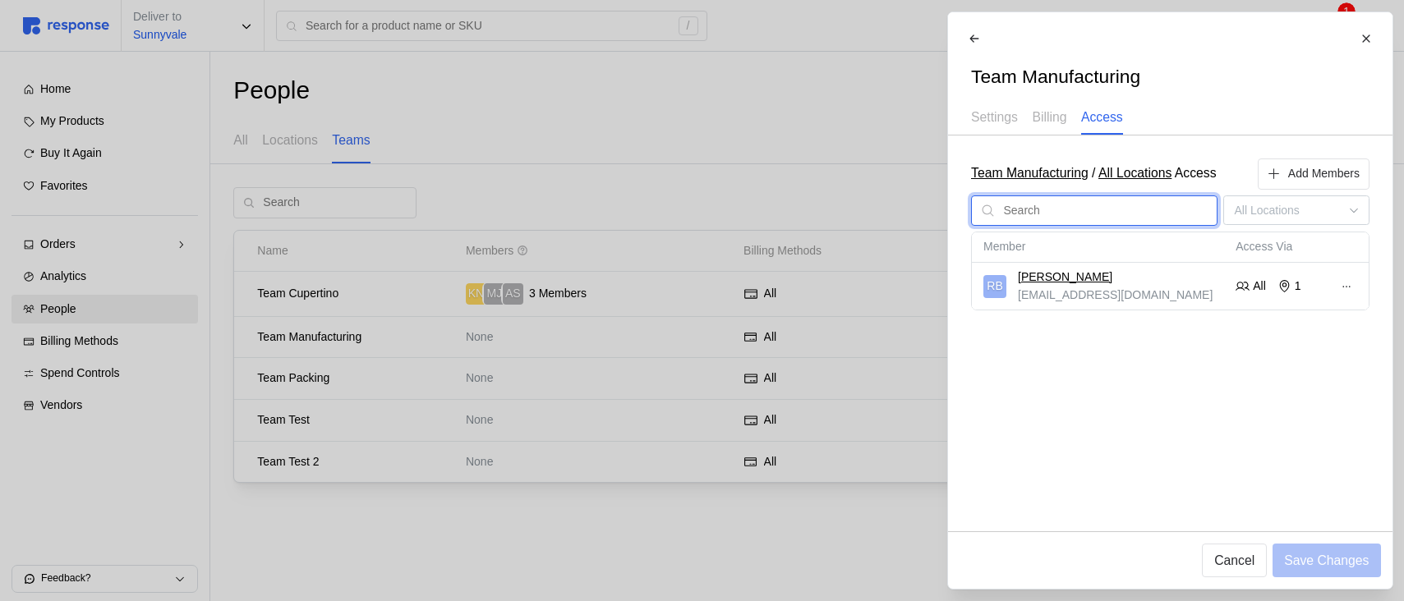
drag, startPoint x: 1147, startPoint y: 218, endPoint x: 1174, endPoint y: 209, distance: 28.6
click at [1148, 218] on input "text" at bounding box center [1105, 211] width 205 height 30
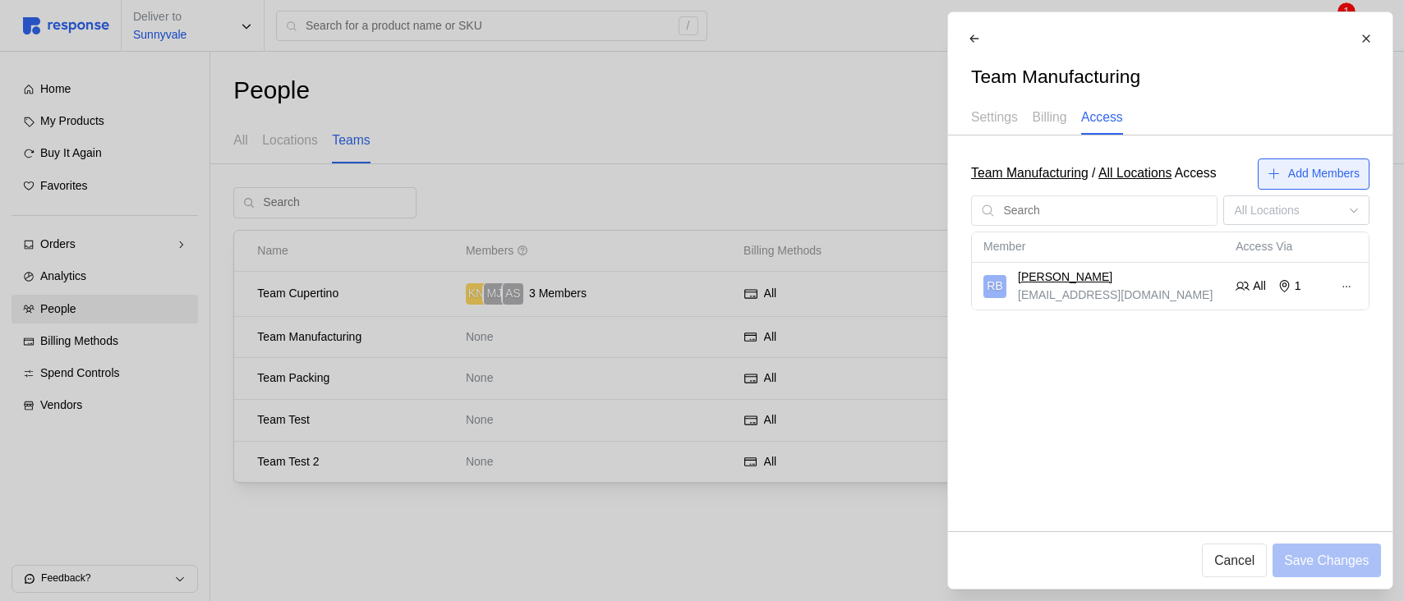
click at [1319, 172] on p "Add Members" at bounding box center [1322, 174] width 71 height 18
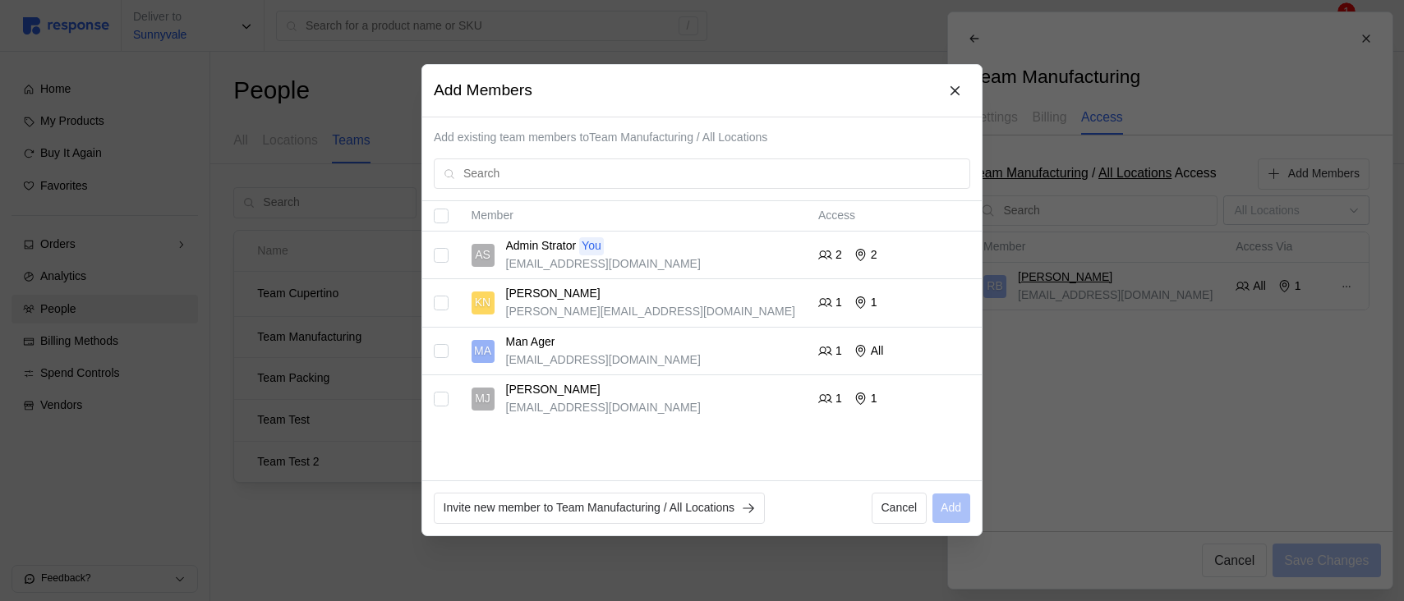
click at [435, 257] on input "Select record 1" at bounding box center [441, 255] width 15 height 15
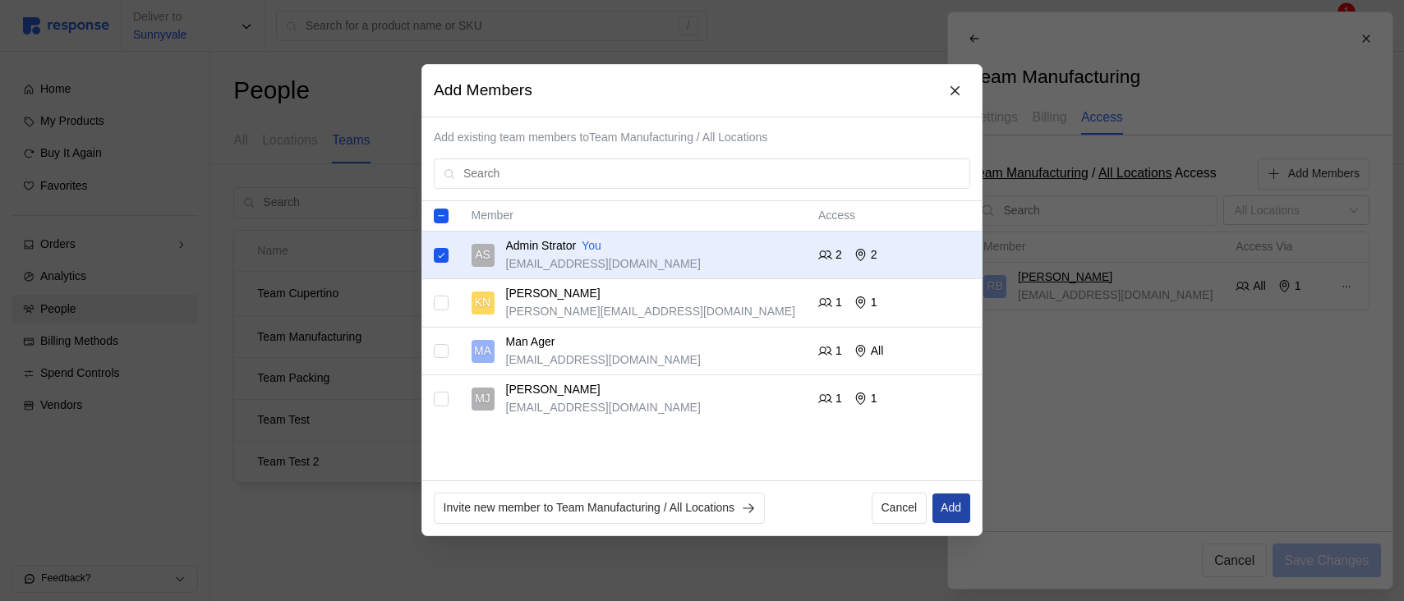
click at [947, 512] on p "Add" at bounding box center [950, 509] width 21 height 18
click at [444, 257] on input "Select record 1" at bounding box center [441, 255] width 15 height 15
checkbox input "false"
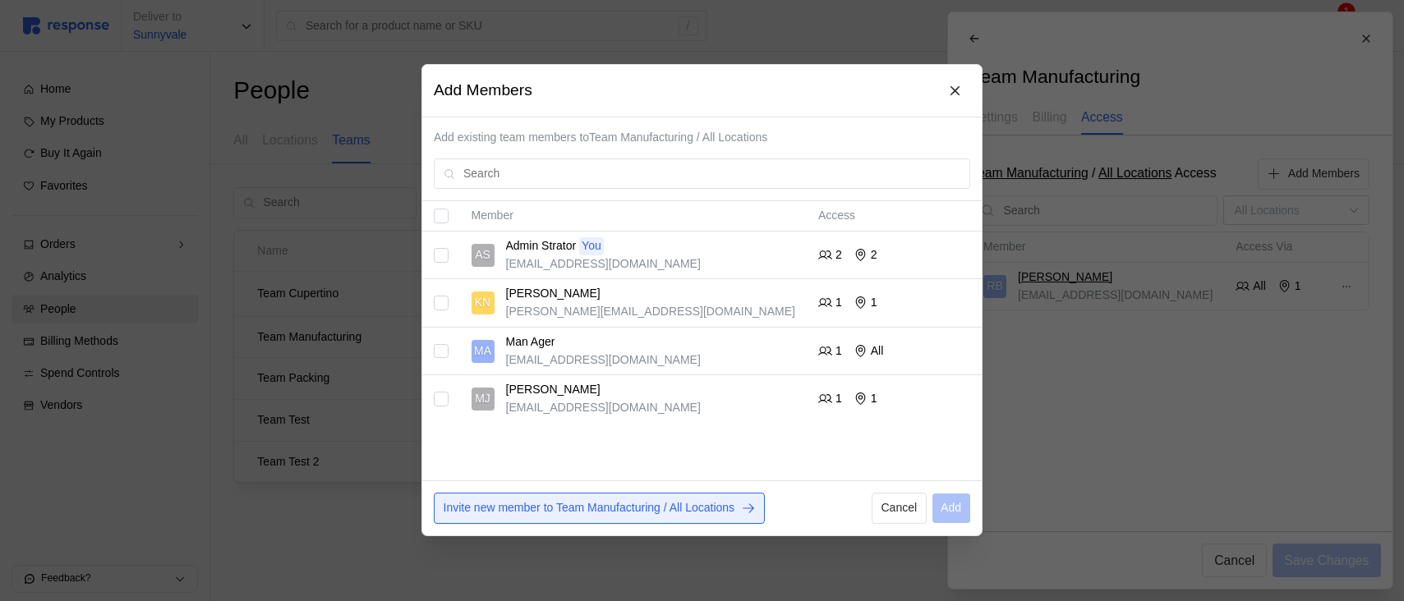
click at [608, 506] on p "Invite new member to Team Manufacturing / All Locations" at bounding box center [590, 509] width 292 height 18
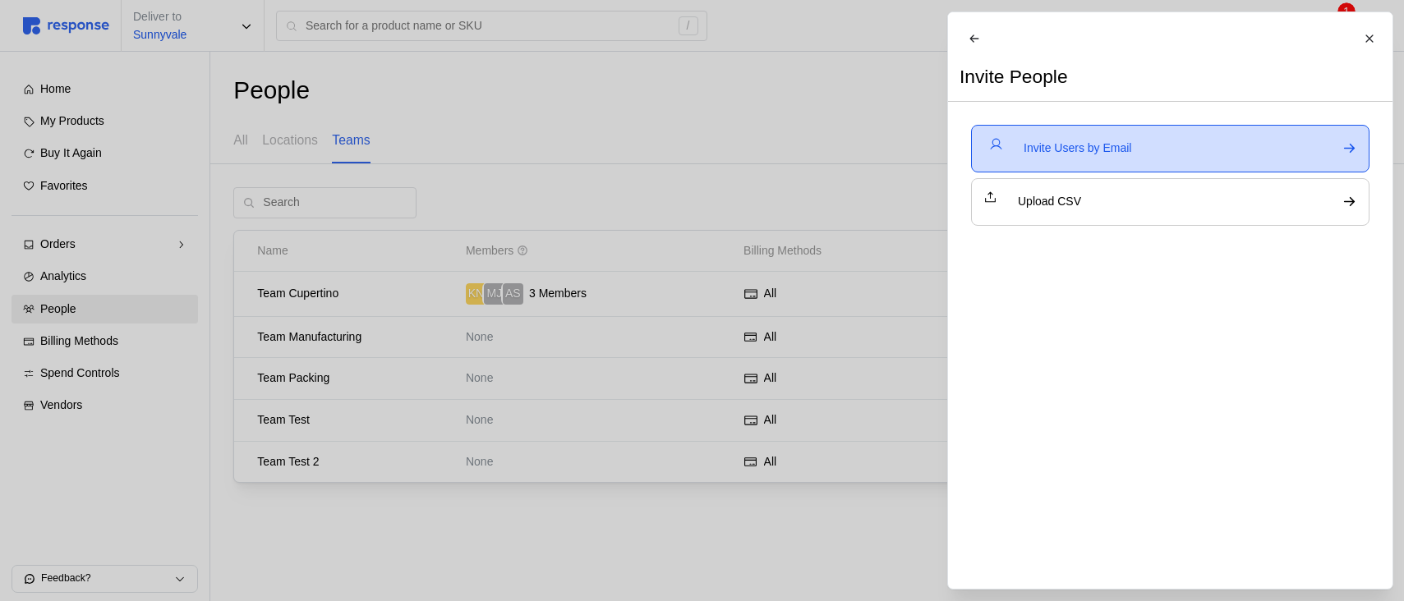
click at [1083, 172] on div "Invite Users by Email" at bounding box center [1170, 149] width 398 height 48
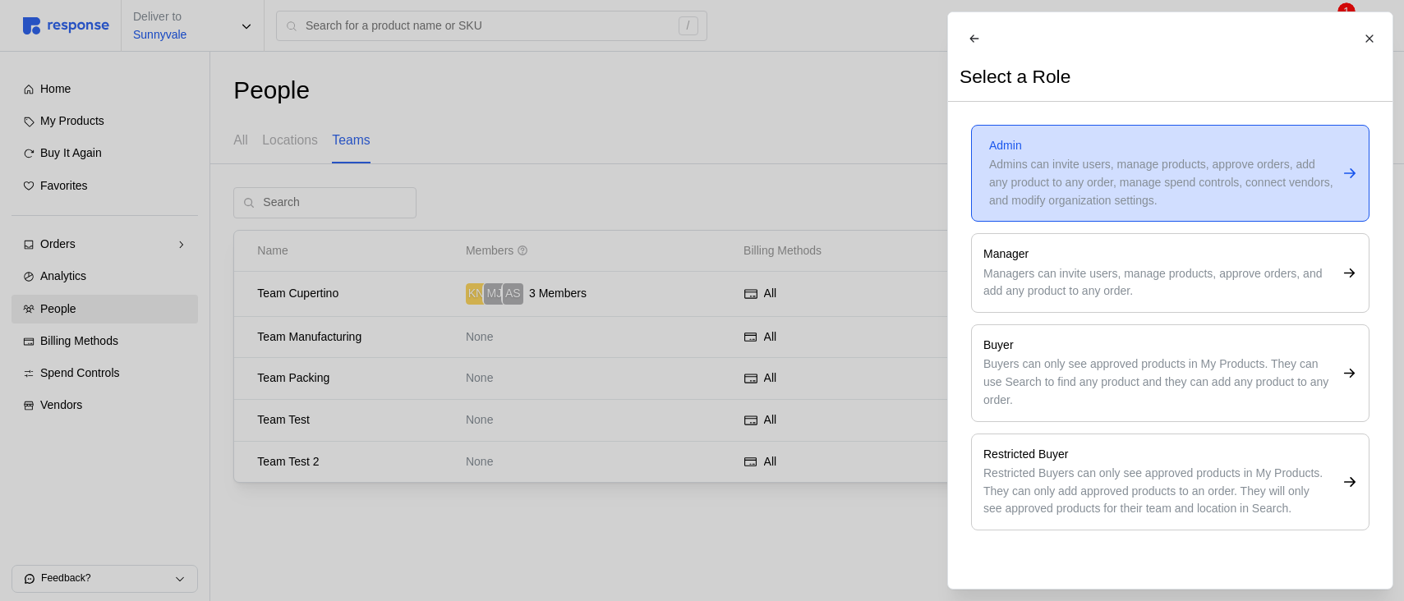
click at [1073, 209] on div "Admins can invite users, manage products, approve orders, add any product to an…" at bounding box center [1162, 182] width 347 height 53
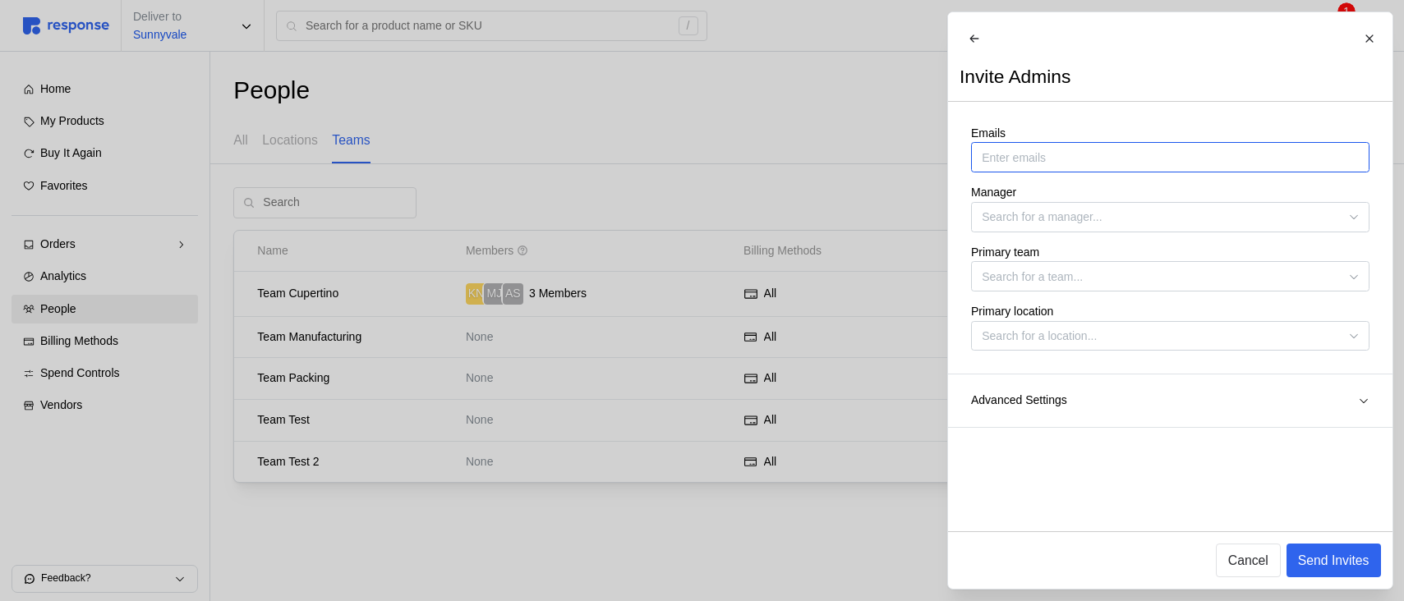
click at [1022, 167] on input "Emails" at bounding box center [1170, 158] width 376 height 18
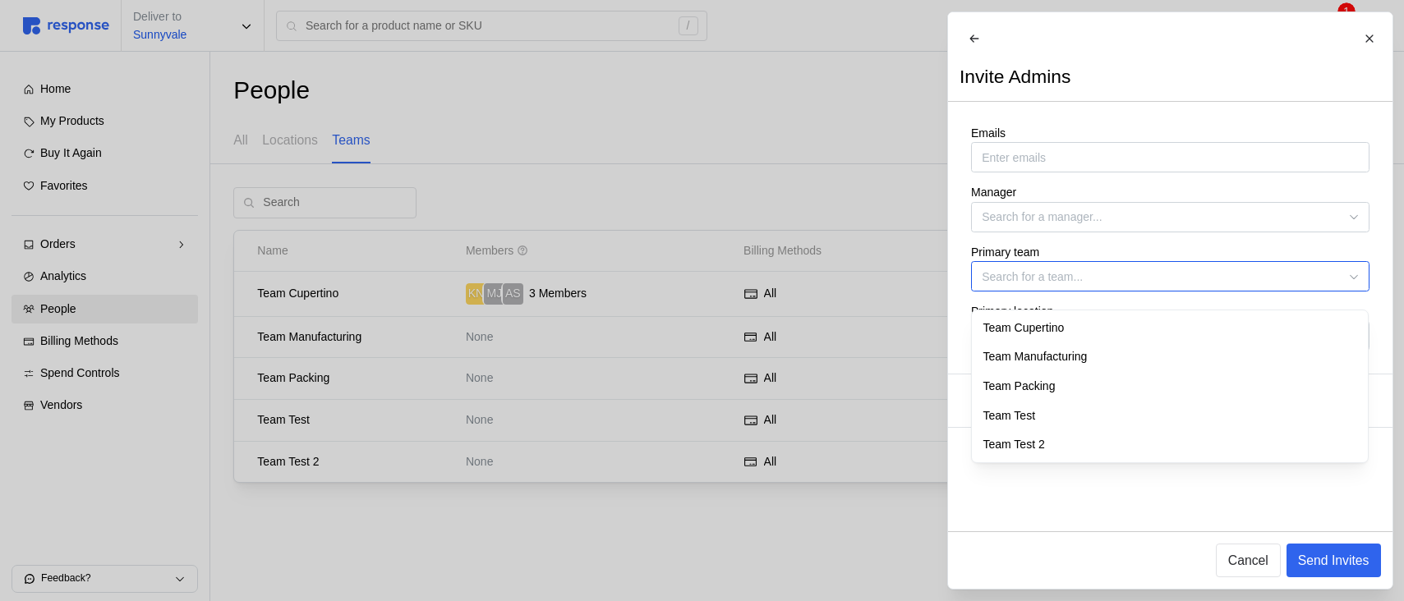
click at [1014, 275] on input "Primary team" at bounding box center [1170, 276] width 398 height 30
click at [1057, 360] on div "Team Manufacturing" at bounding box center [1169, 358] width 391 height 30
type input "Team Manufacturing"
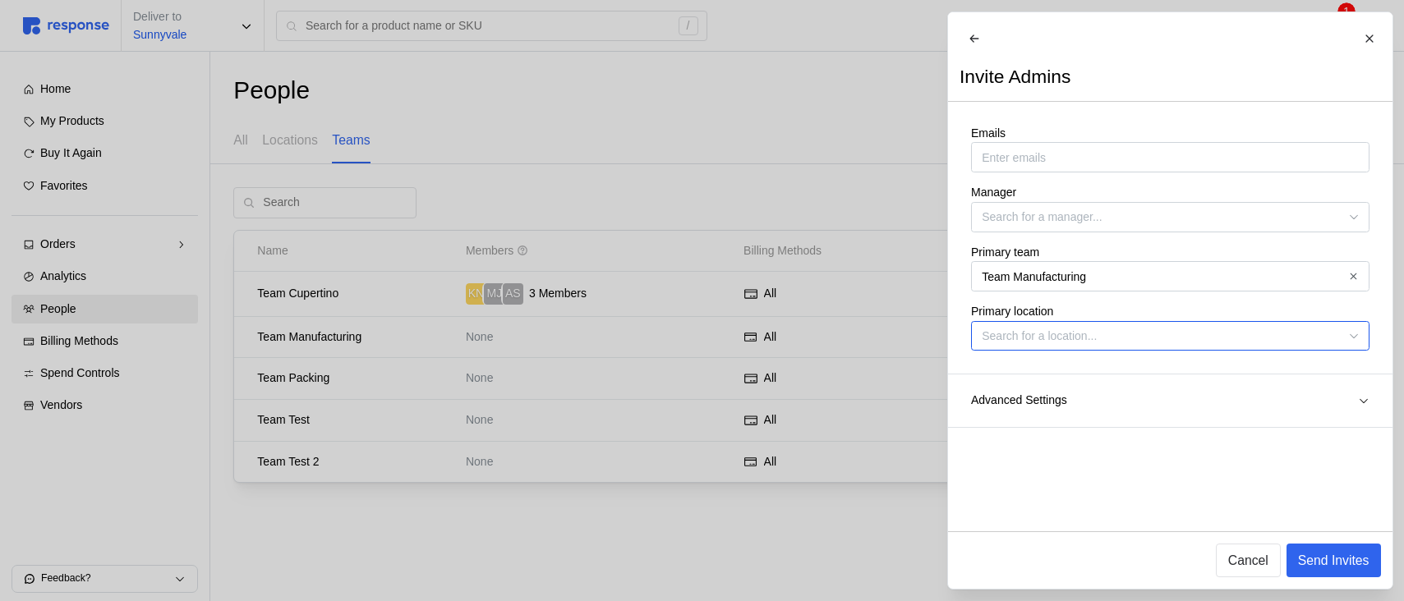
click at [1045, 352] on input "Primary location" at bounding box center [1170, 336] width 398 height 30
click at [1039, 439] on div "Sunnyvale" at bounding box center [1169, 446] width 391 height 30
type input "Sunnyvale"
click at [1020, 161] on input "Emails" at bounding box center [1170, 158] width 376 height 18
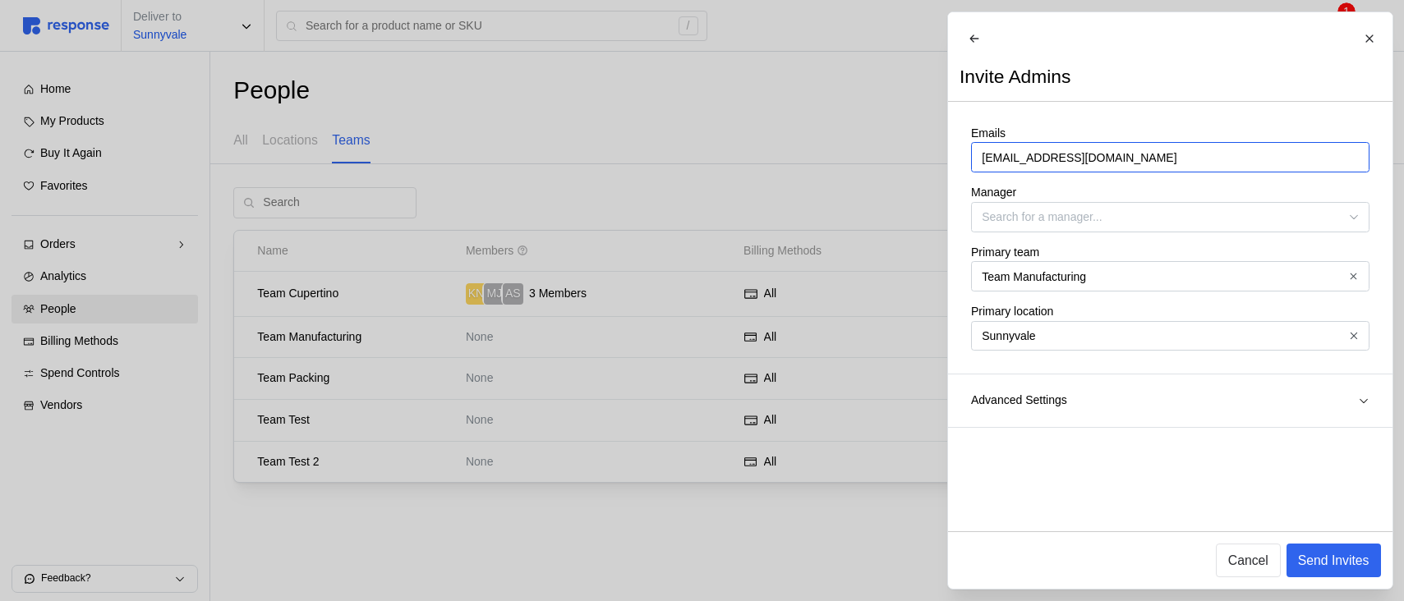
type input "[EMAIL_ADDRESS][DOMAIN_NAME]"
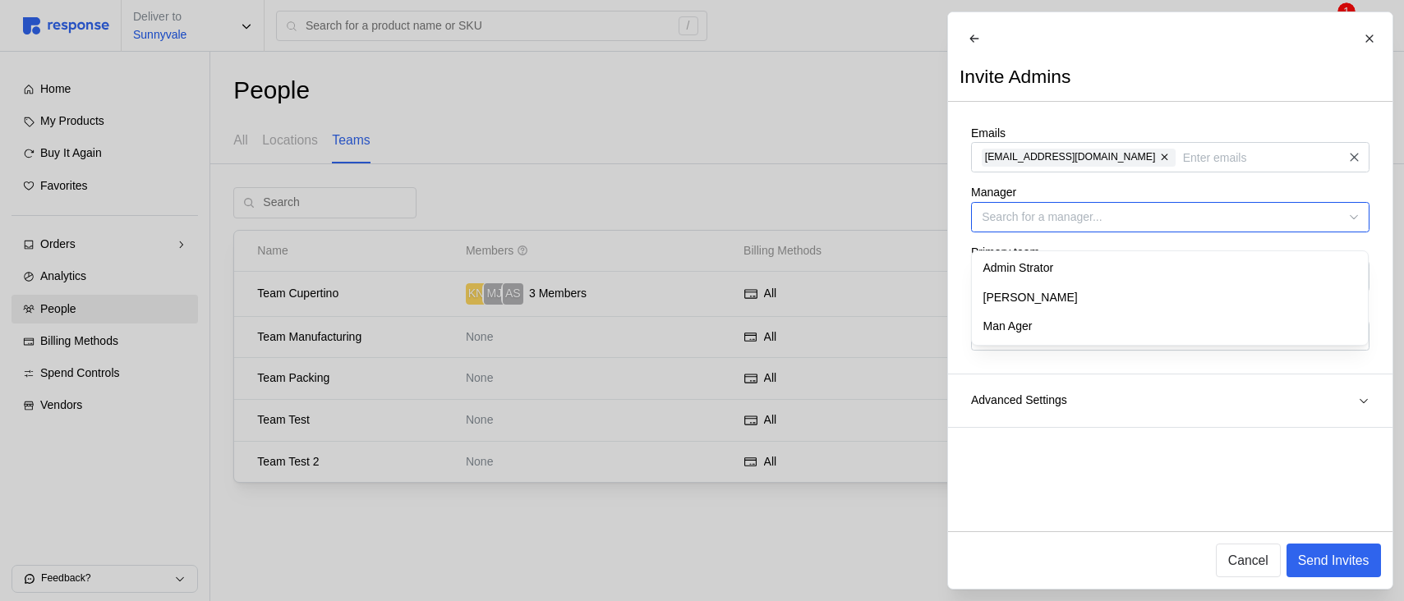
click at [1062, 299] on div "[PERSON_NAME]" at bounding box center [1169, 298] width 391 height 30
type input "[PERSON_NAME]"
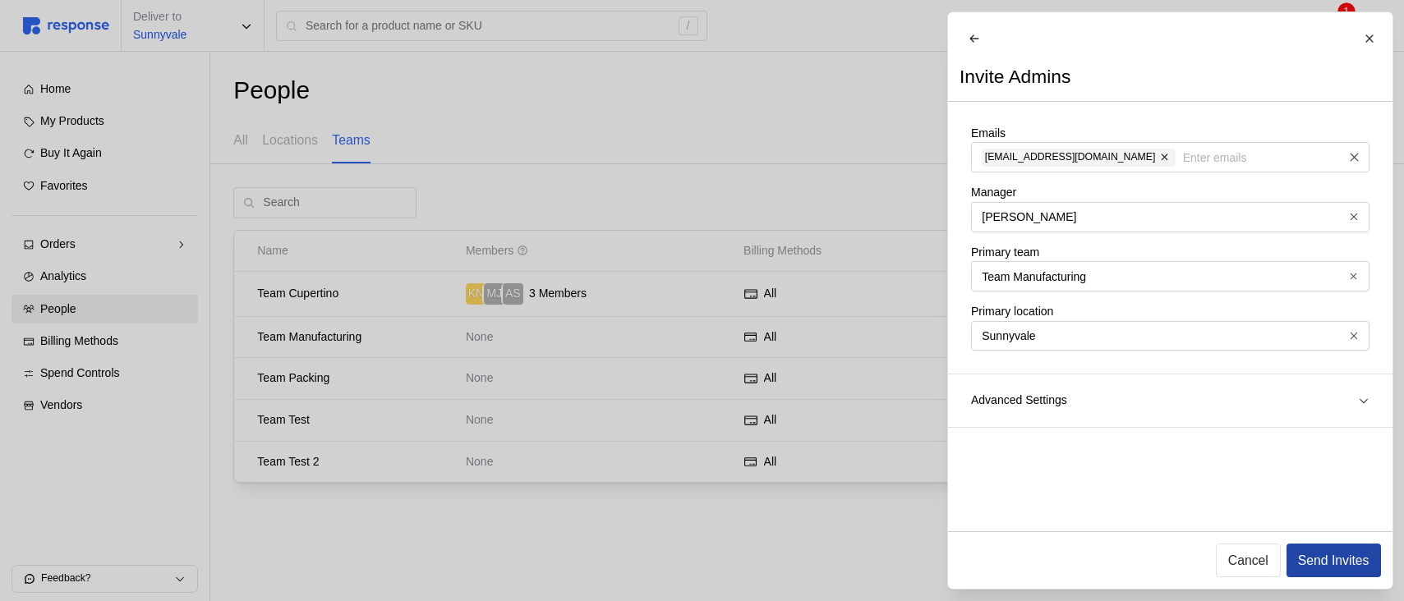
click at [1352, 563] on p "Send Invites" at bounding box center [1332, 560] width 71 height 21
click at [821, 198] on div at bounding box center [702, 300] width 1404 height 601
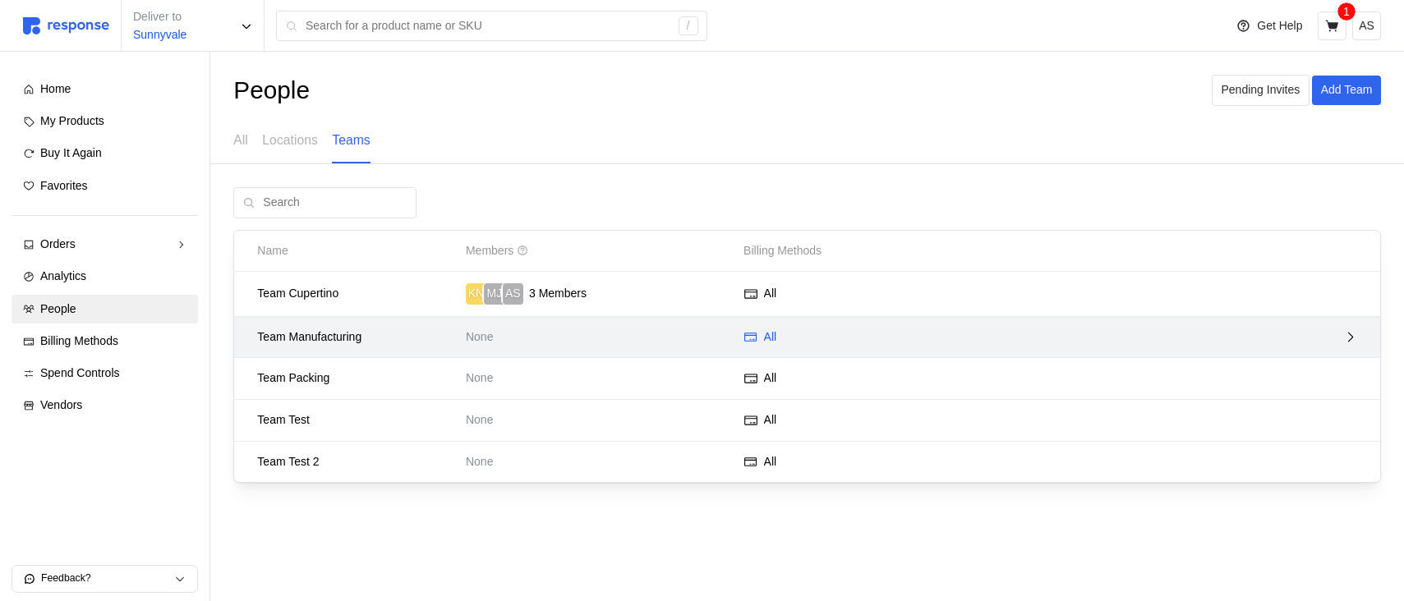
click at [771, 336] on p "All" at bounding box center [770, 338] width 13 height 18
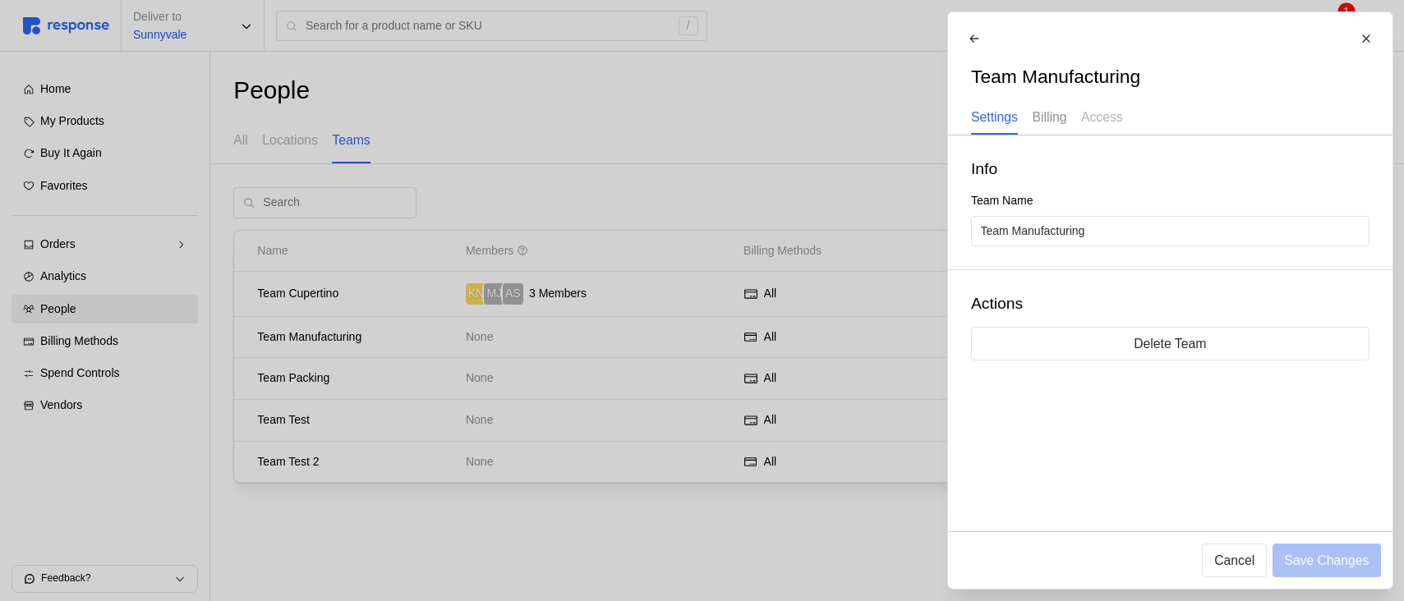
click at [1039, 113] on p "Billing" at bounding box center [1049, 117] width 34 height 21
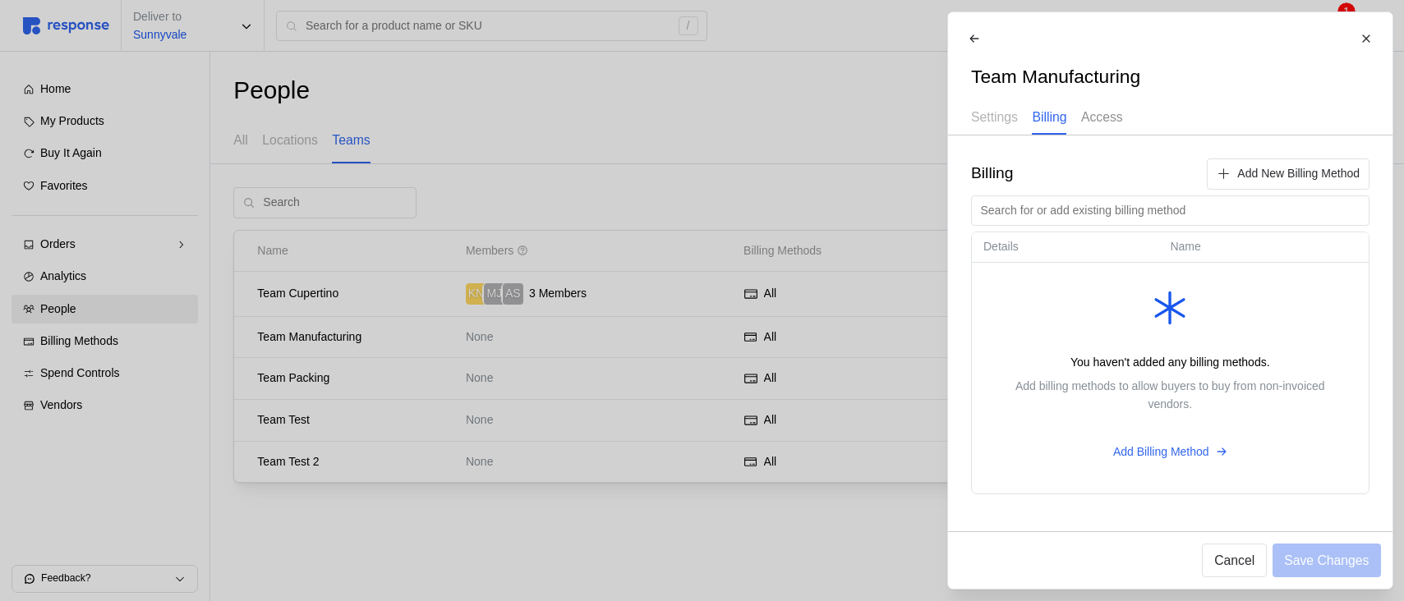
click at [1115, 110] on p "Access" at bounding box center [1101, 117] width 42 height 21
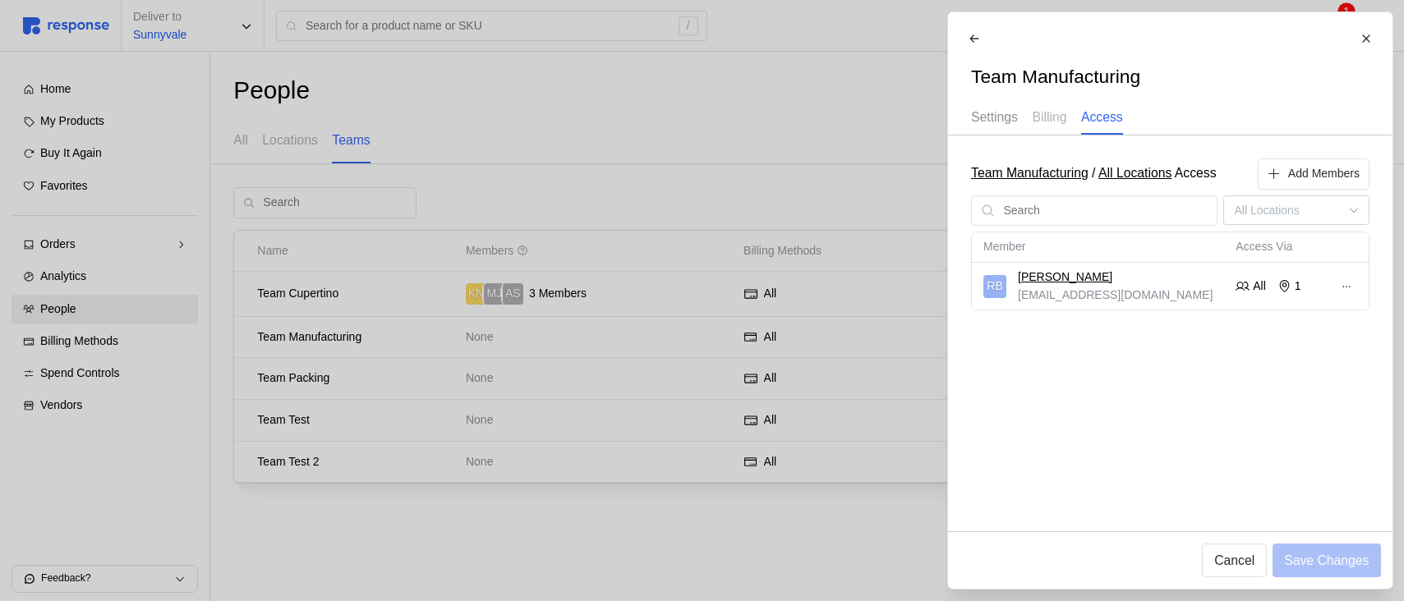
click at [1006, 117] on p "Settings" at bounding box center [994, 117] width 47 height 21
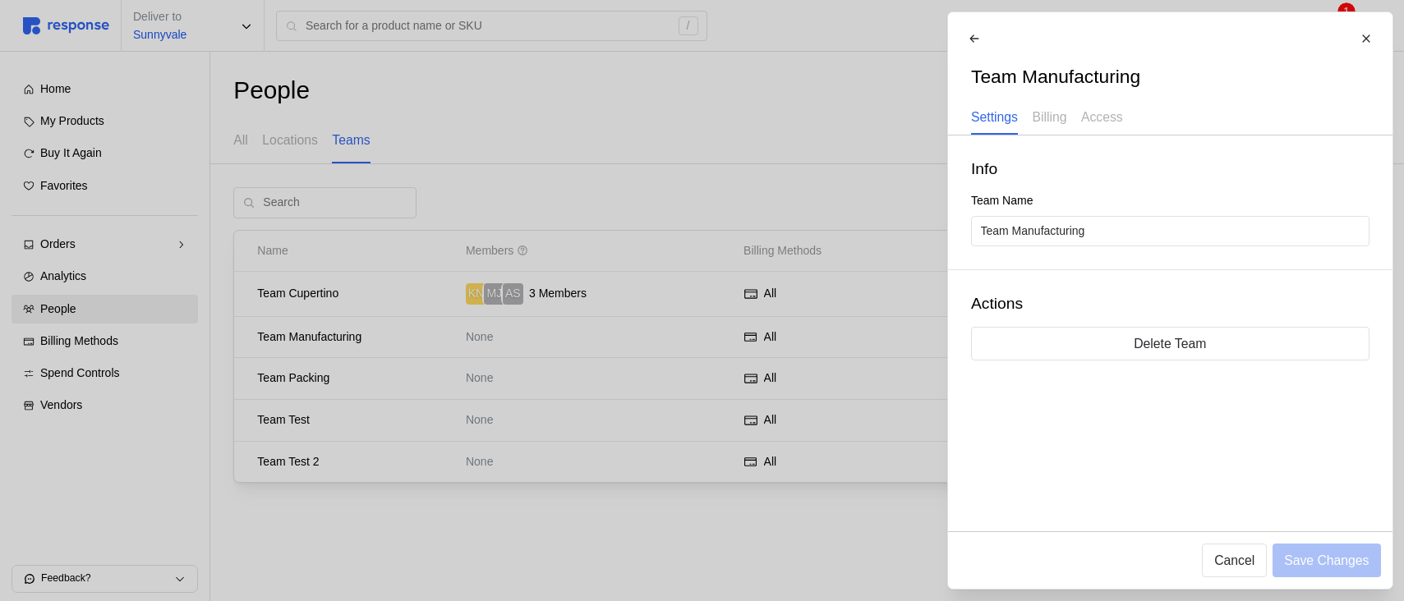
click at [743, 169] on div at bounding box center [702, 300] width 1404 height 601
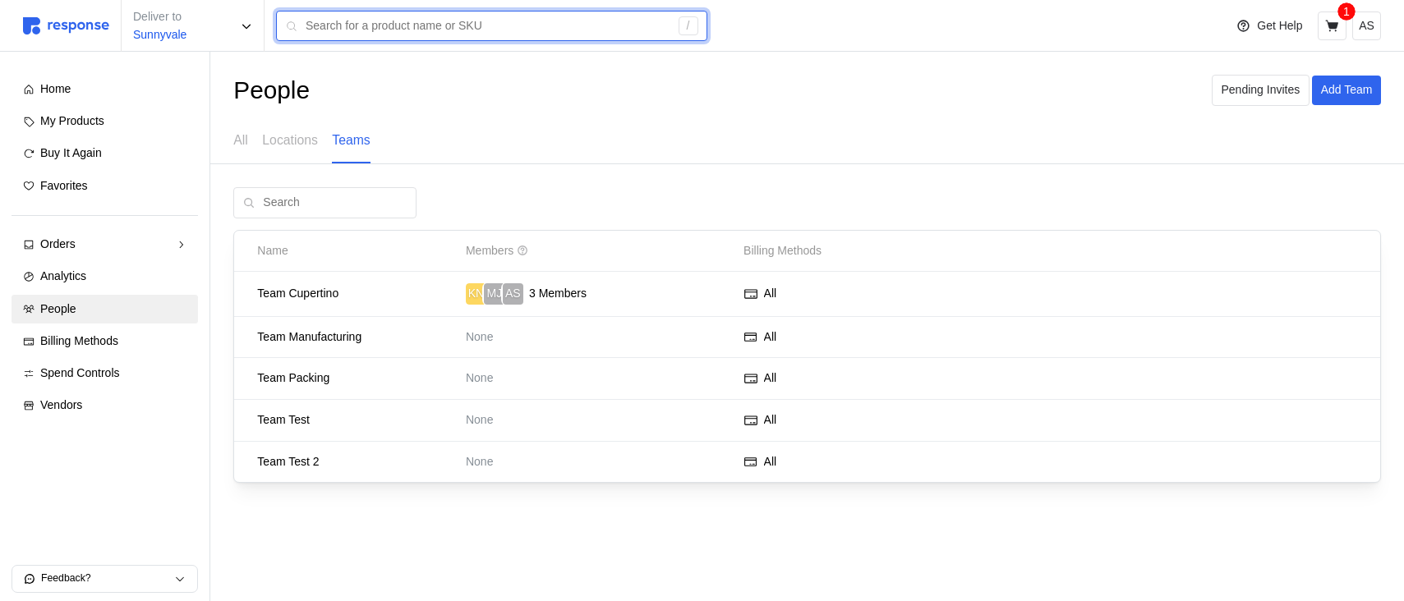
click at [399, 30] on input "text" at bounding box center [488, 26] width 364 height 30
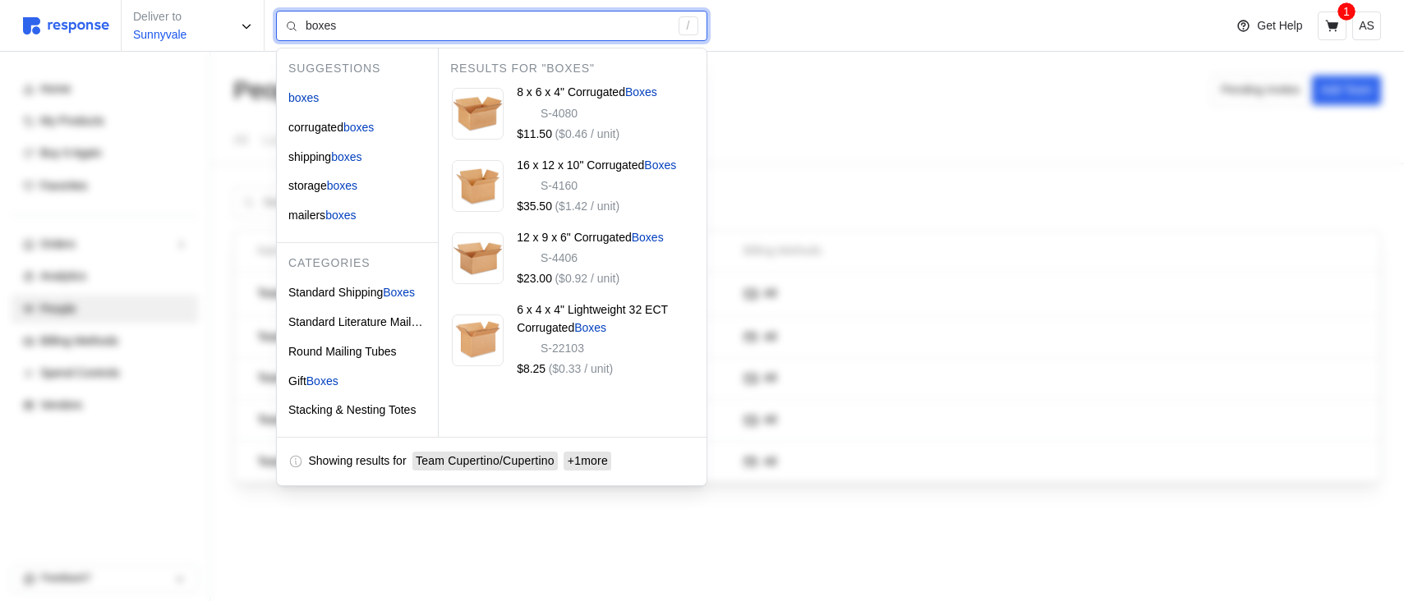
type input "boxes"
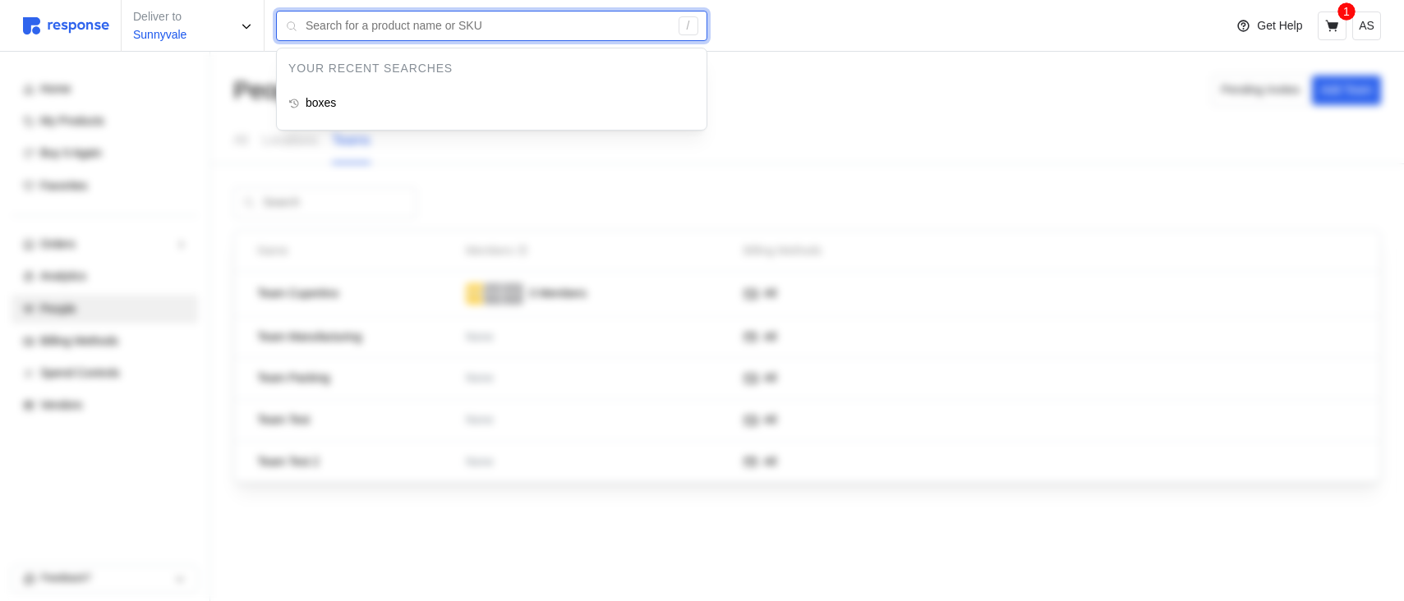
click at [374, 34] on input "text" at bounding box center [488, 26] width 364 height 30
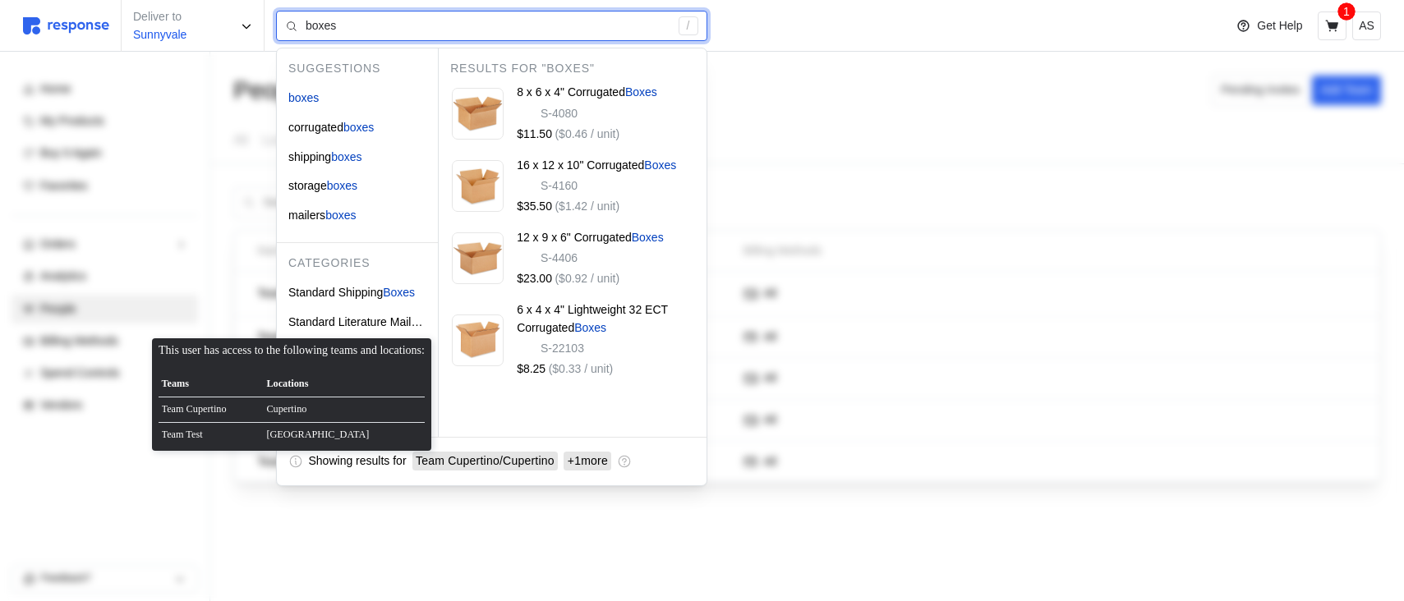
type input "Stacking & Nesting Totes"
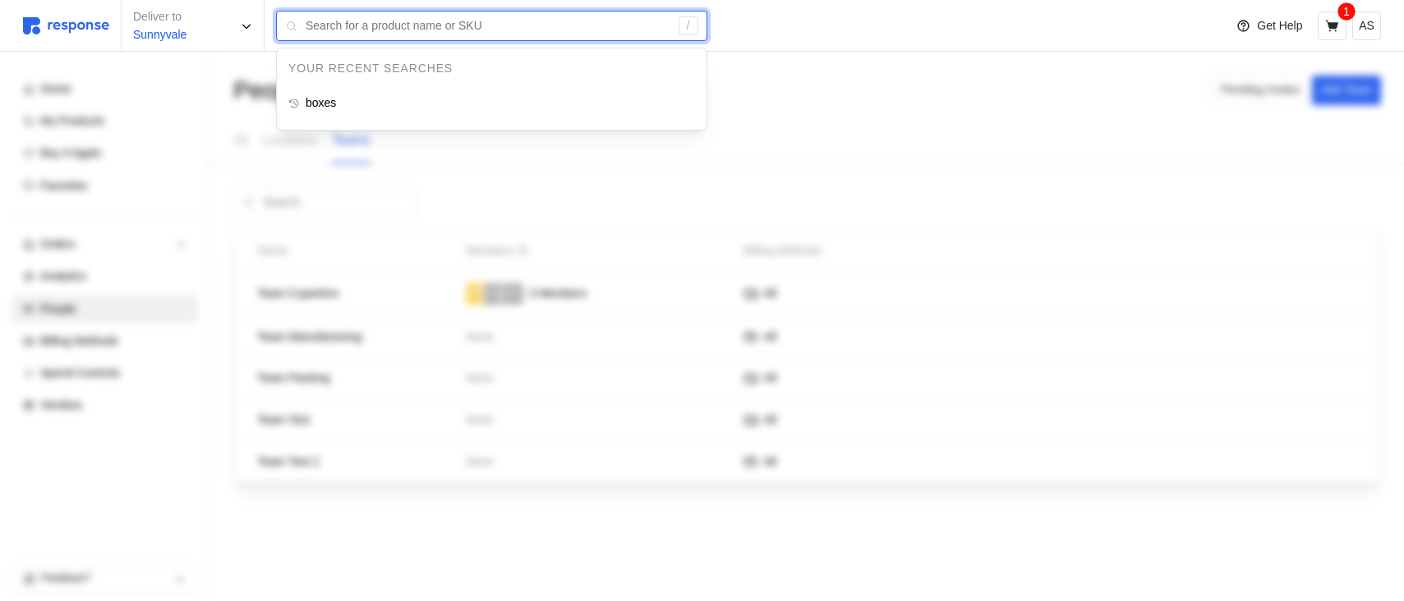
click at [479, 27] on input "text" at bounding box center [488, 26] width 364 height 30
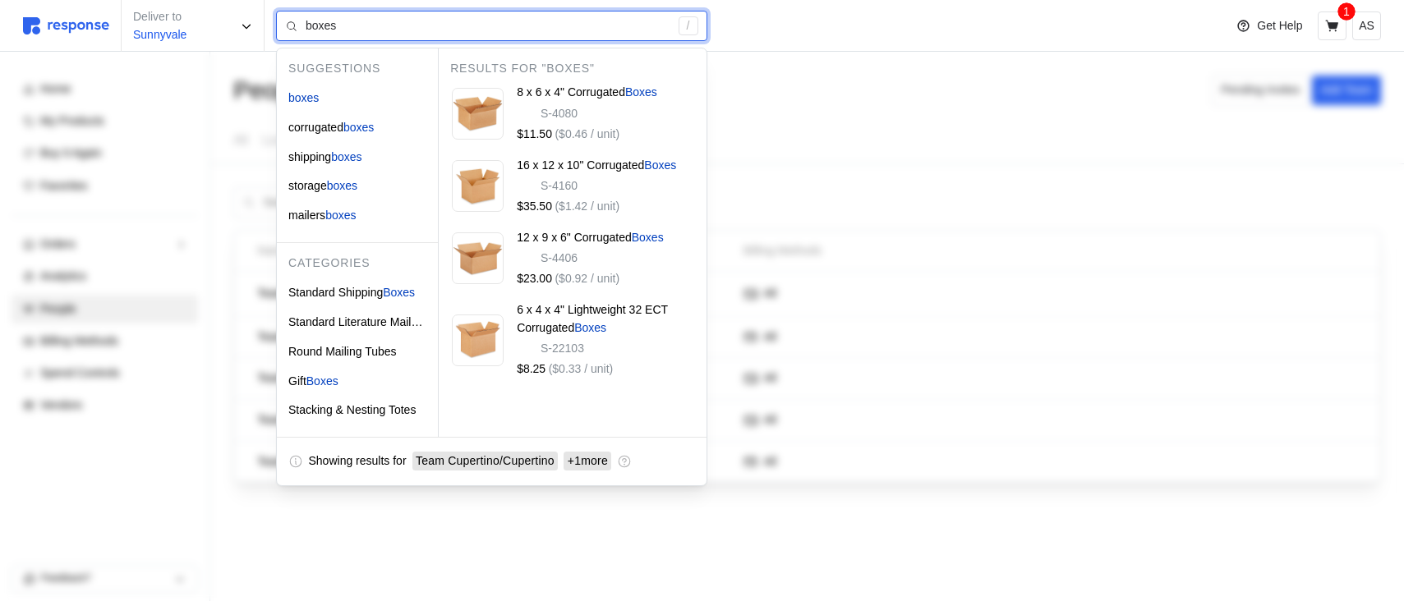
type input "boxes"
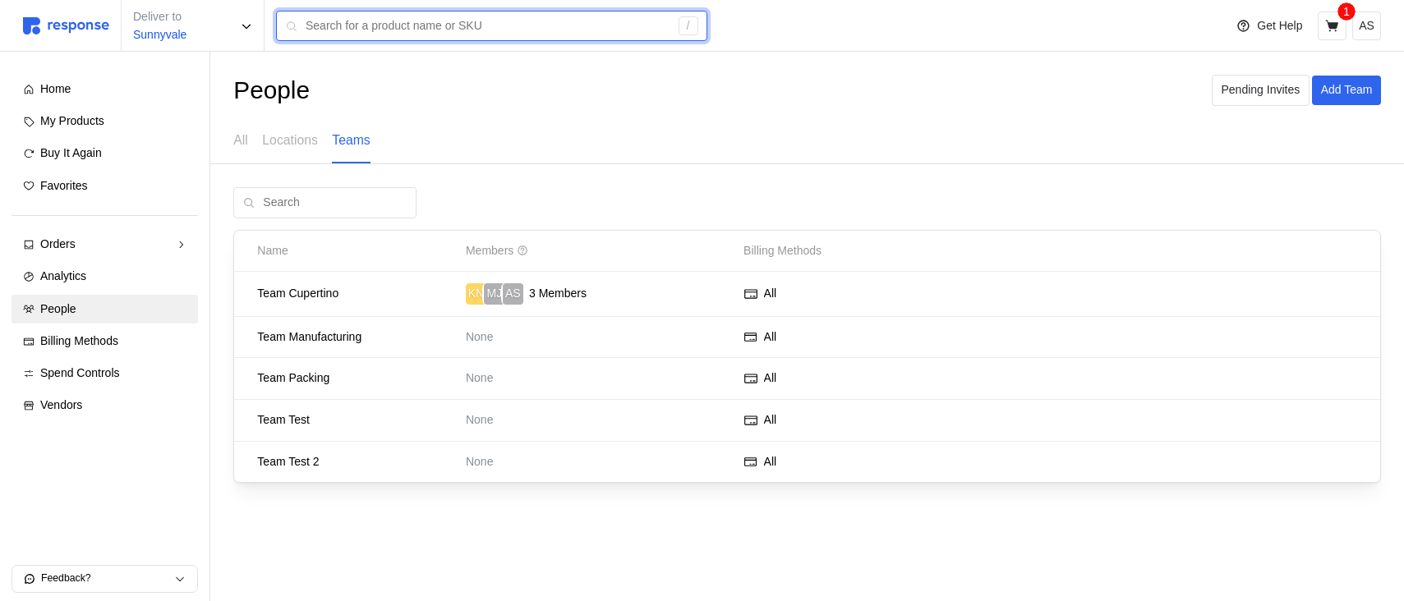
click at [622, 23] on input "text" at bounding box center [488, 26] width 364 height 30
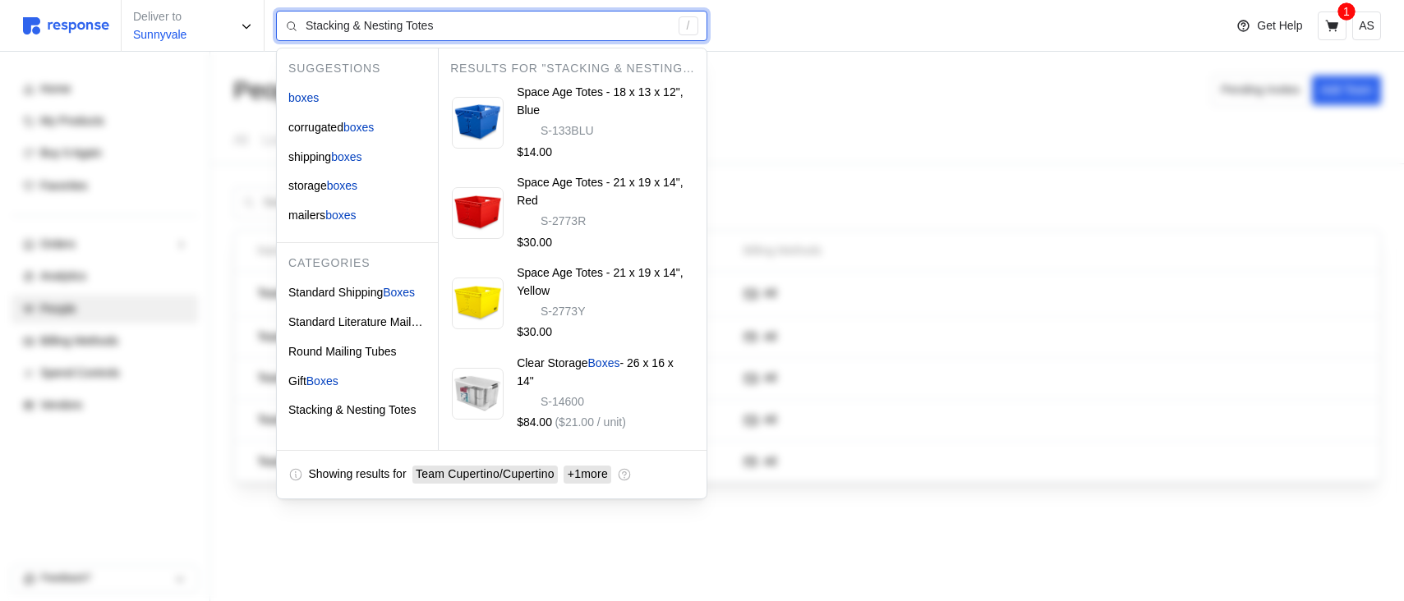
type input "Stacking & Nesting Totes"
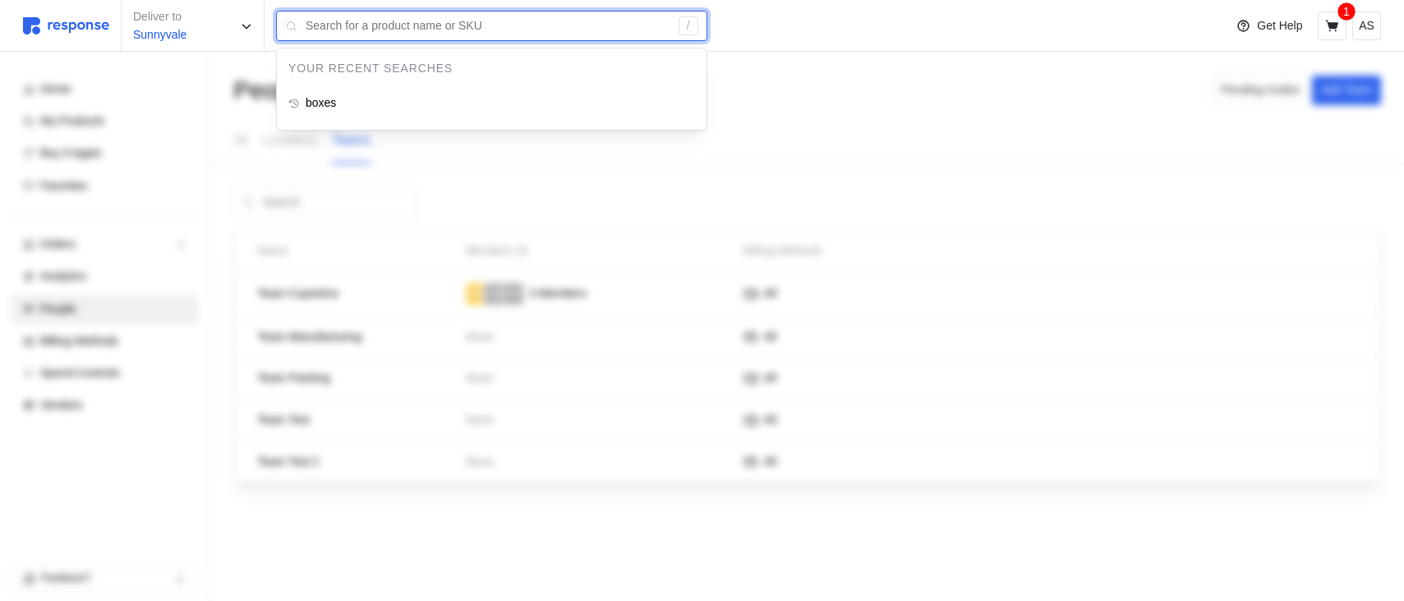
click at [334, 32] on input "text" at bounding box center [488, 26] width 364 height 30
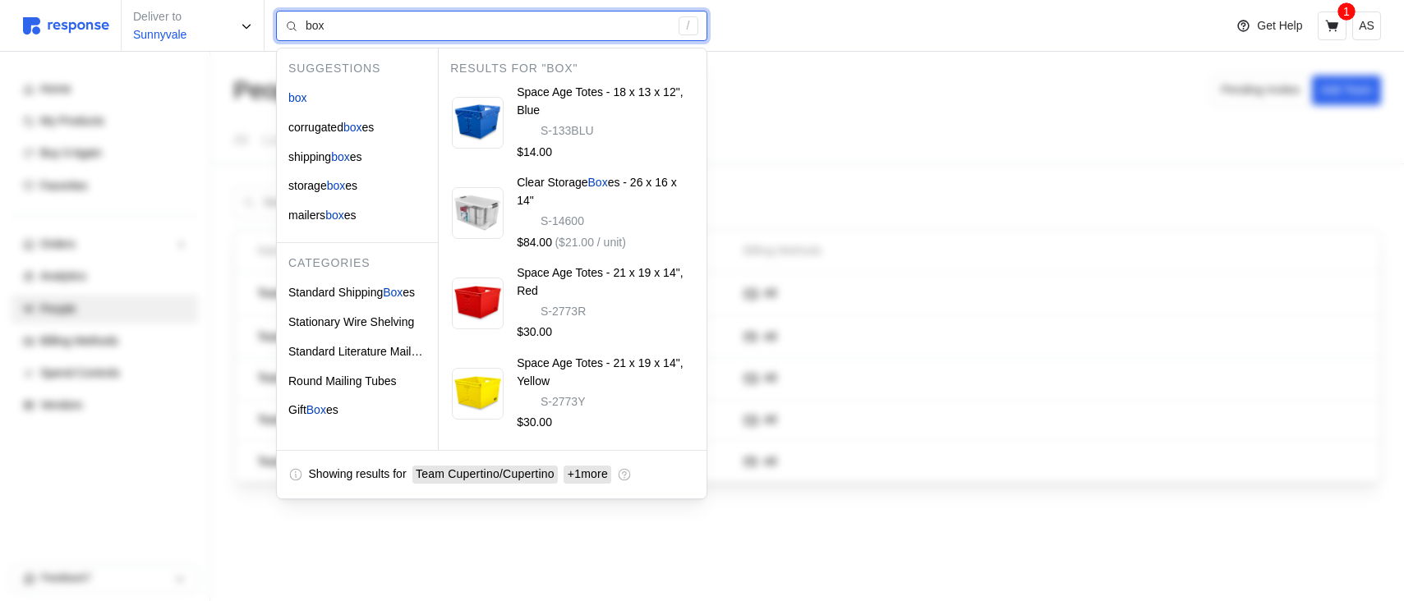
type input "box"
